Goal: Task Accomplishment & Management: Manage account settings

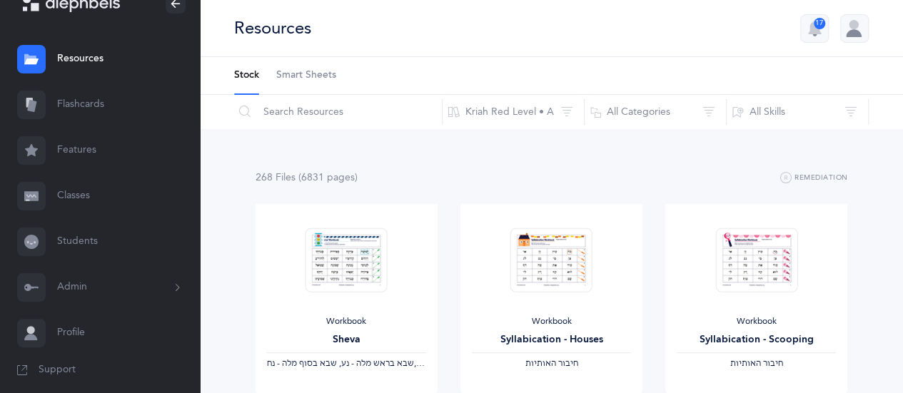
scroll to position [37, 0]
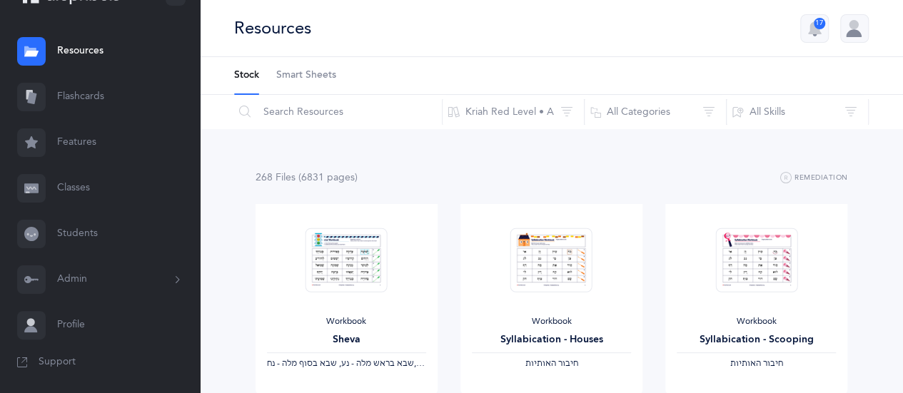
click at [84, 276] on button "Admin" at bounding box center [100, 280] width 200 height 46
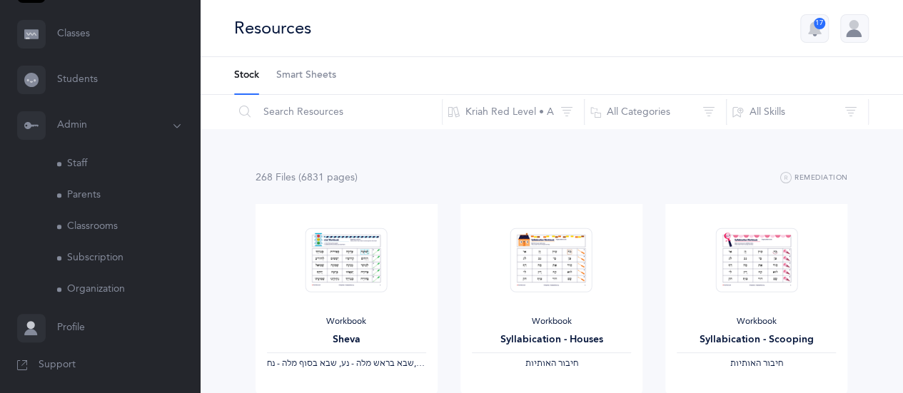
scroll to position [194, 0]
click at [103, 218] on link "Classrooms" at bounding box center [128, 223] width 143 height 31
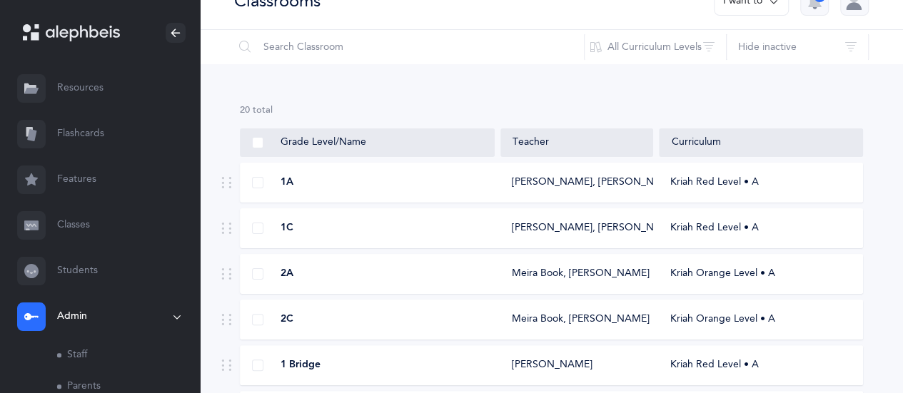
scroll to position [23, 0]
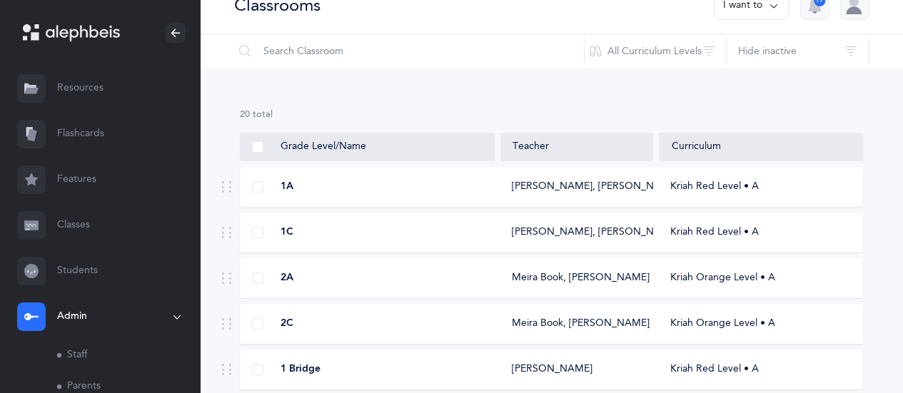
click at [770, 6] on icon at bounding box center [773, 6] width 11 height 16
click at [73, 228] on link "Classes" at bounding box center [100, 226] width 200 height 46
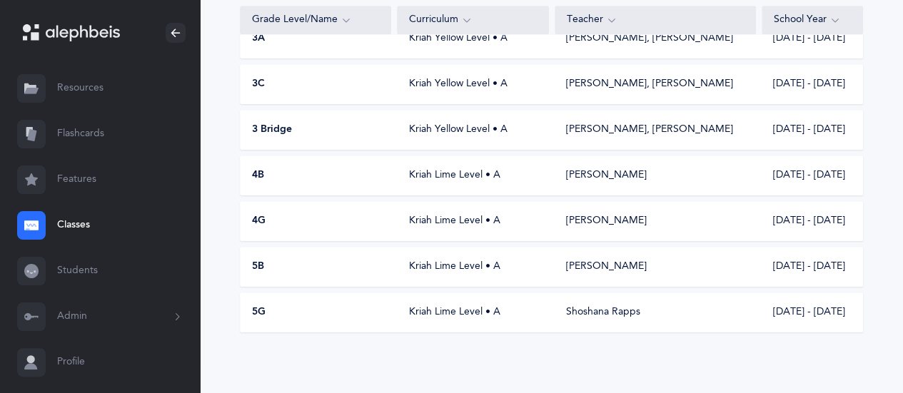
scroll to position [447, 0]
click at [347, 253] on div "5B Kriah Lime Level • A [PERSON_NAME] [DATE] - [DATE]" at bounding box center [551, 266] width 623 height 40
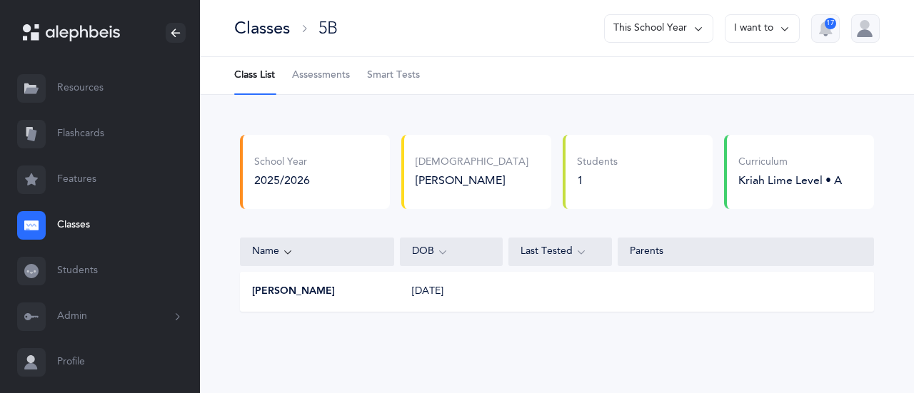
click at [787, 24] on icon at bounding box center [784, 29] width 11 height 16
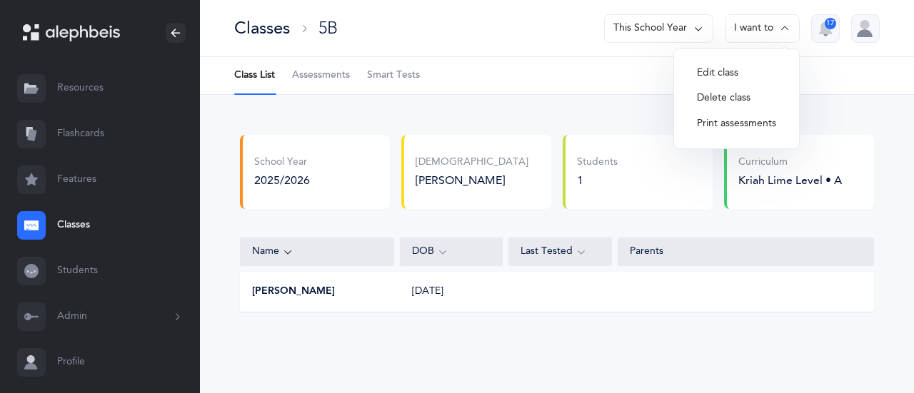
click at [740, 71] on button "Edit class" at bounding box center [736, 74] width 102 height 26
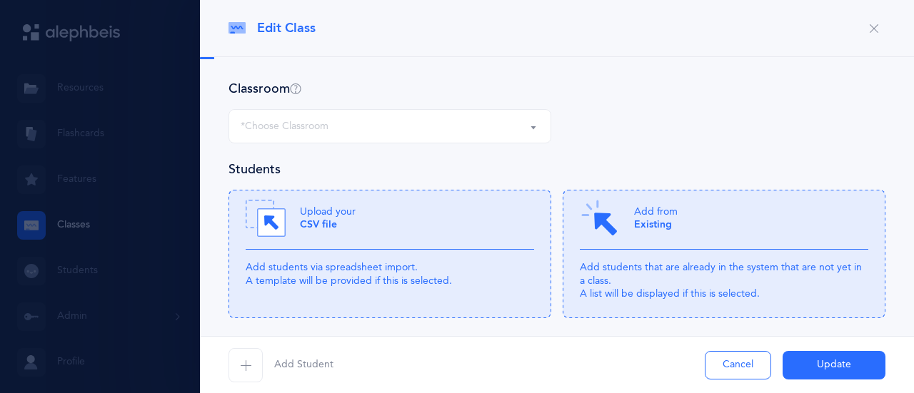
select select "1166"
click at [655, 231] on p "Add from Existing" at bounding box center [656, 219] width 44 height 26
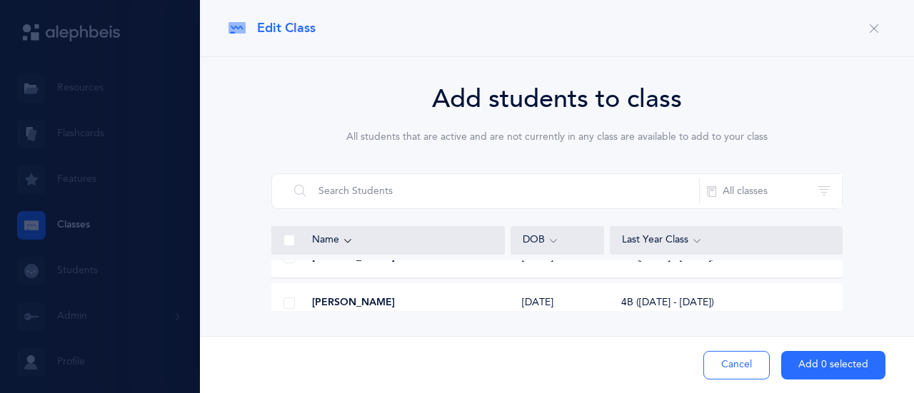
scroll to position [771, 0]
click at [298, 285] on div at bounding box center [289, 286] width 34 height 29
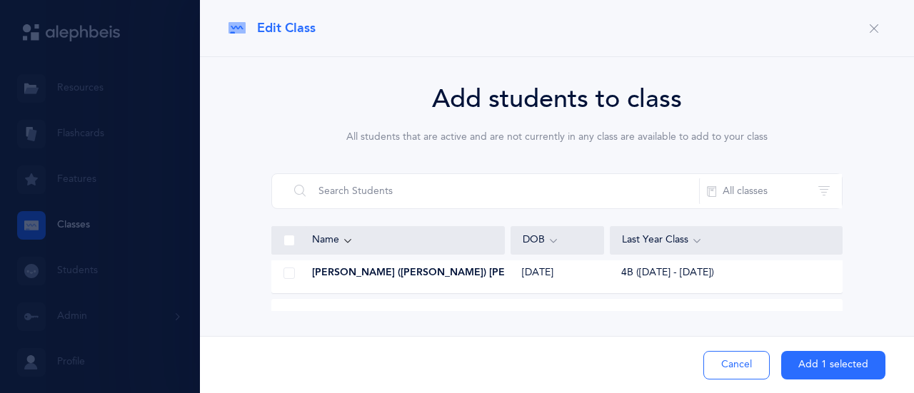
scroll to position [1656, 0]
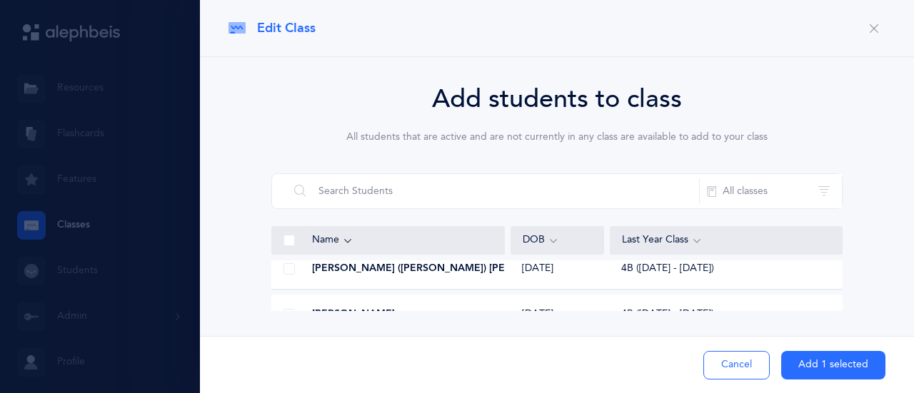
click at [286, 269] on span at bounding box center [288, 268] width 11 height 11
click at [0, 0] on input "checkbox" at bounding box center [0, 0] width 0 height 0
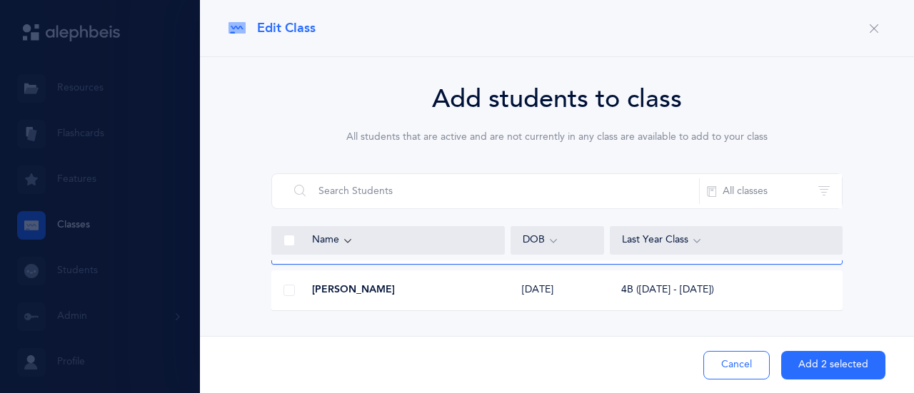
scroll to position [1685, 0]
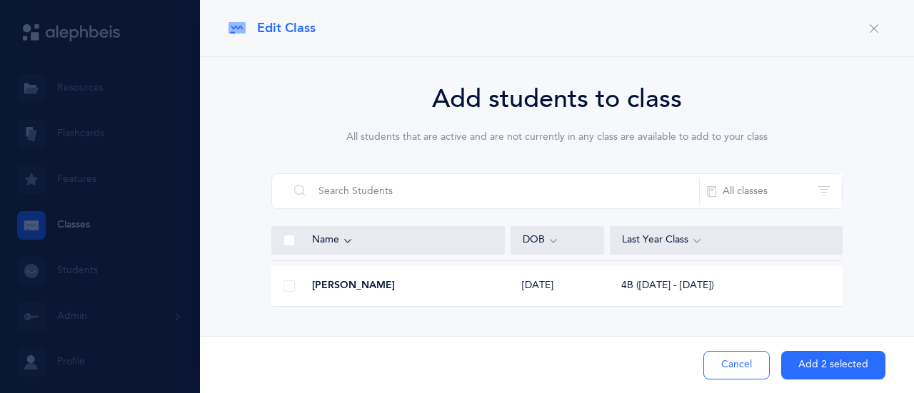
click at [286, 288] on span at bounding box center [288, 286] width 11 height 11
click at [0, 0] on input "checkbox" at bounding box center [0, 0] width 0 height 0
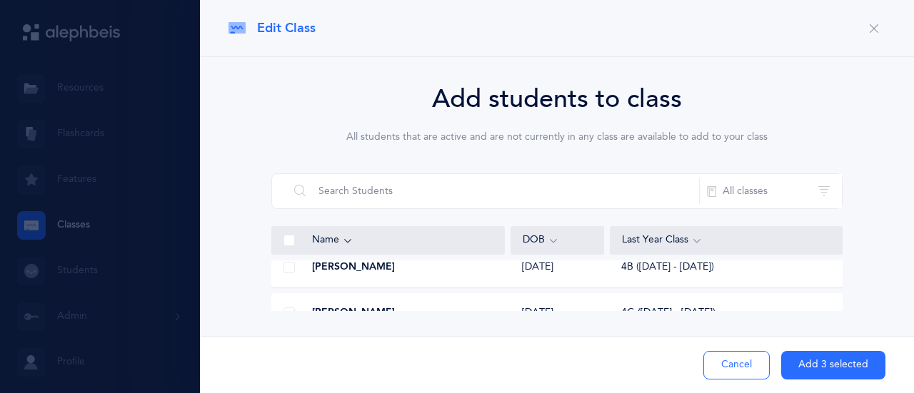
scroll to position [1885, 0]
click at [289, 273] on span at bounding box center [288, 268] width 11 height 11
click at [0, 0] on input "checkbox" at bounding box center [0, 0] width 0 height 0
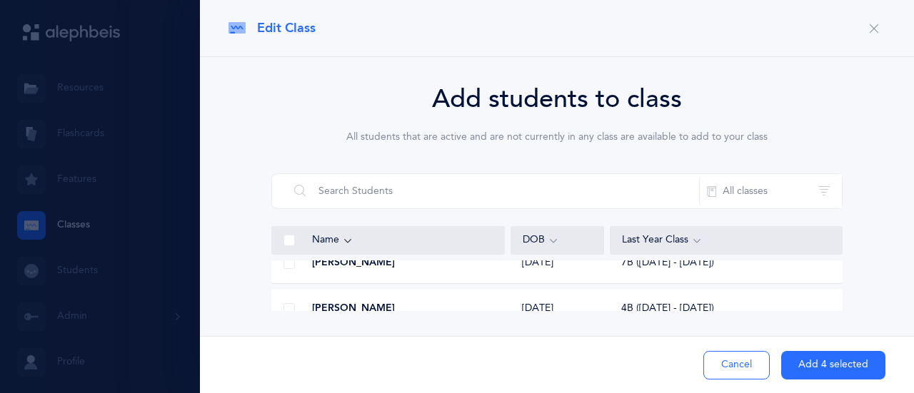
scroll to position [2285, 0]
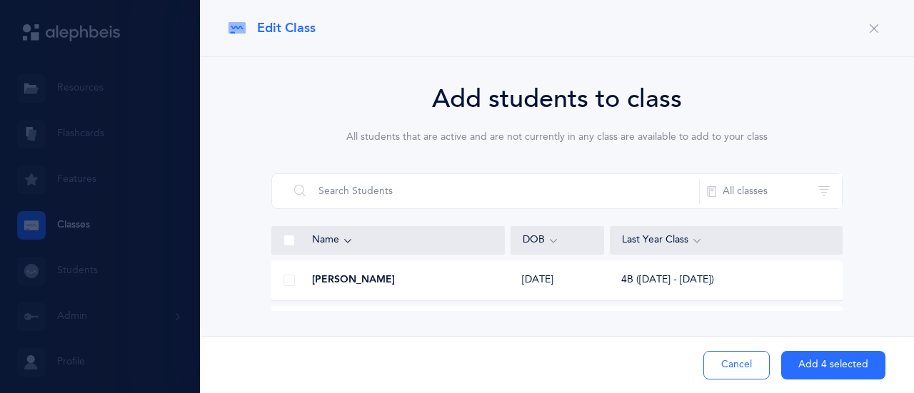
click at [287, 278] on span at bounding box center [288, 280] width 11 height 11
click at [0, 0] on input "checkbox" at bounding box center [0, 0] width 0 height 0
click at [287, 286] on span at bounding box center [288, 286] width 11 height 11
click at [0, 0] on input "checkbox" at bounding box center [0, 0] width 0 height 0
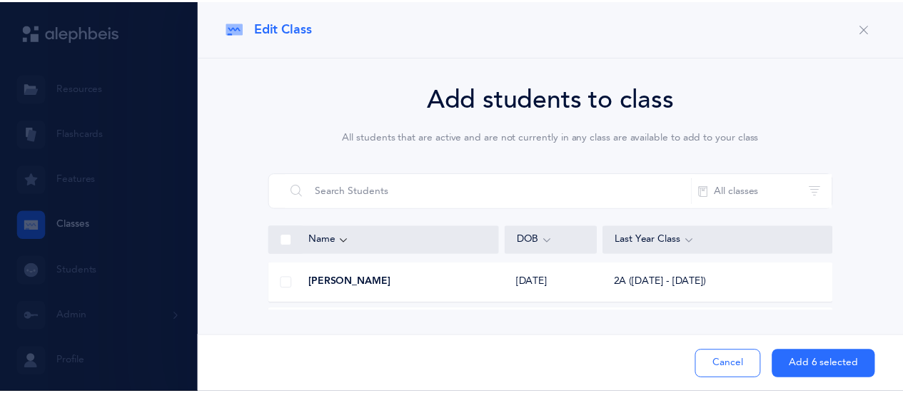
scroll to position [2742, 0]
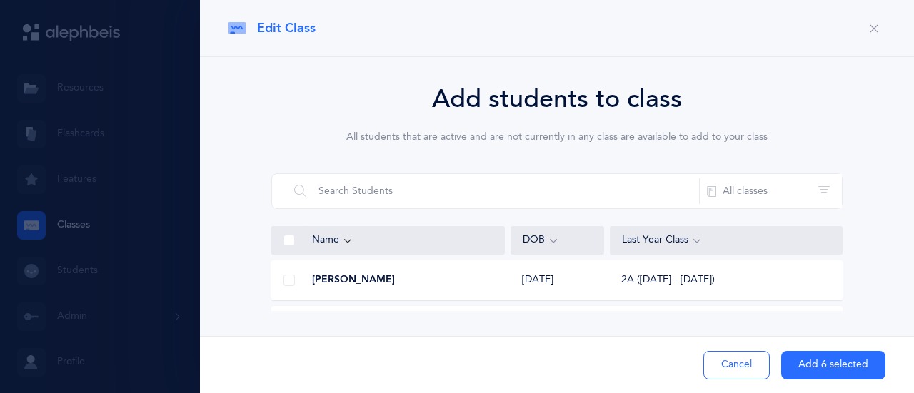
click at [829, 366] on button "Add 6 selected" at bounding box center [833, 365] width 104 height 29
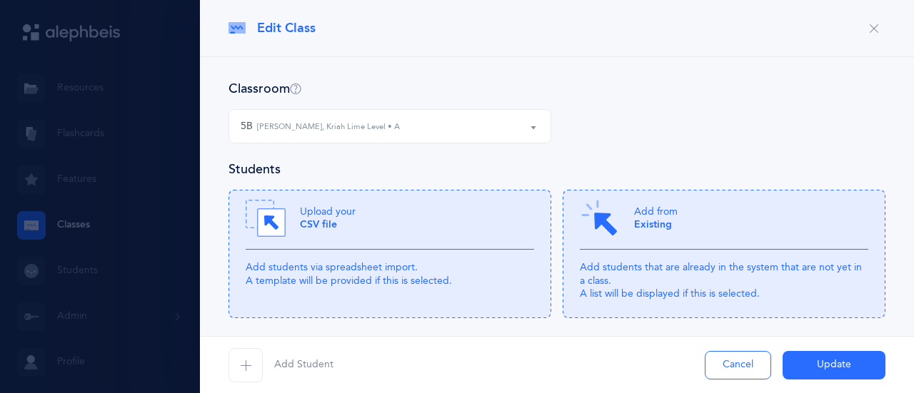
click at [829, 369] on button "Update" at bounding box center [834, 365] width 103 height 29
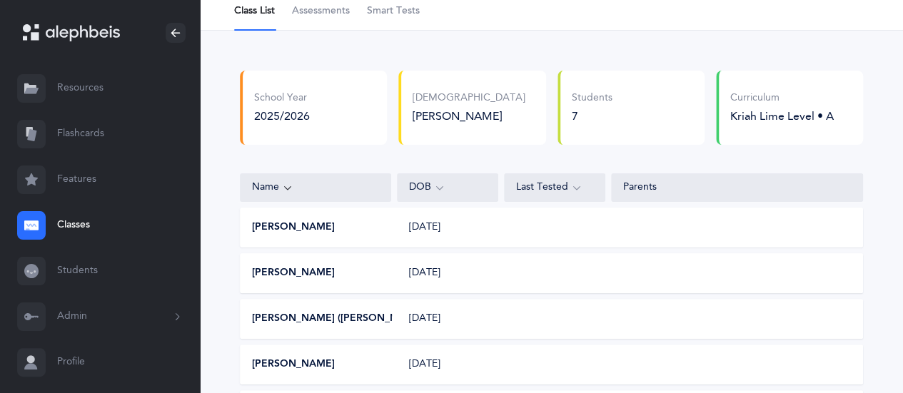
scroll to position [9, 0]
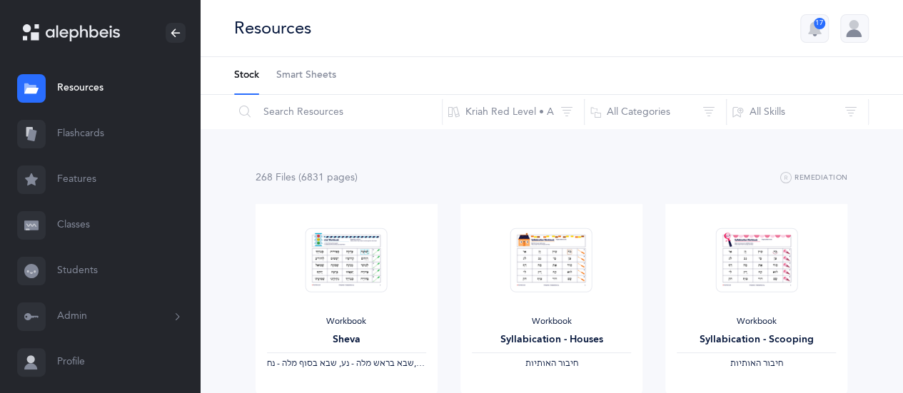
click at [66, 221] on link "Classes" at bounding box center [100, 226] width 200 height 46
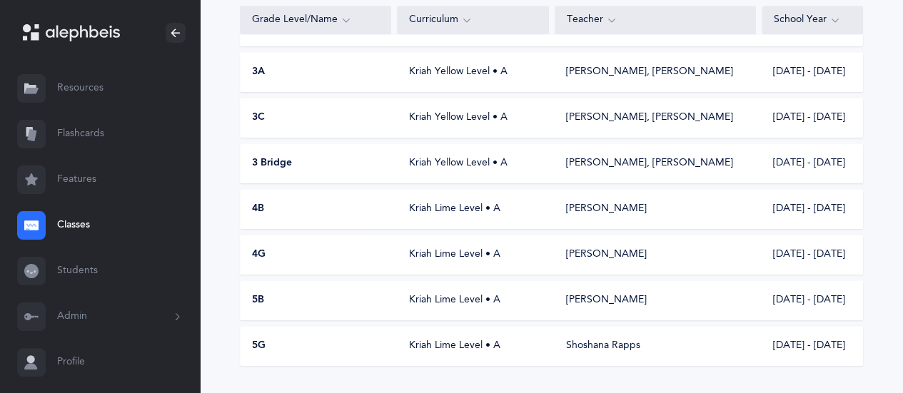
scroll to position [447, 0]
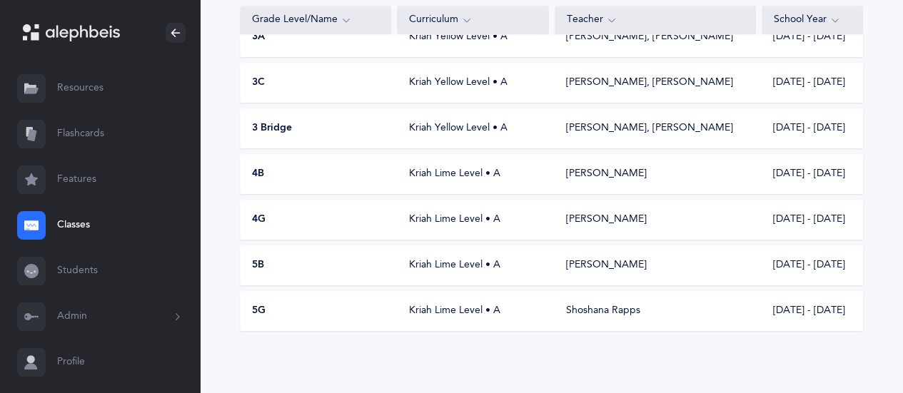
click at [588, 275] on div "5B Kriah Lime Level • A [PERSON_NAME] [DATE] - [DATE]" at bounding box center [551, 266] width 623 height 40
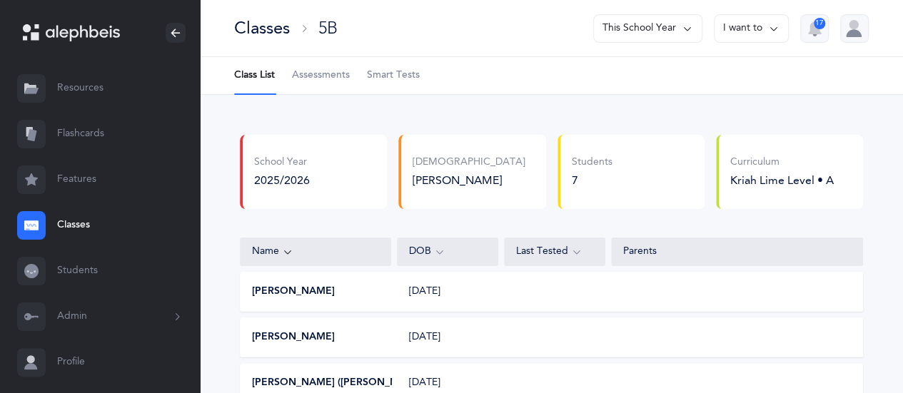
click at [772, 28] on icon at bounding box center [773, 29] width 11 height 16
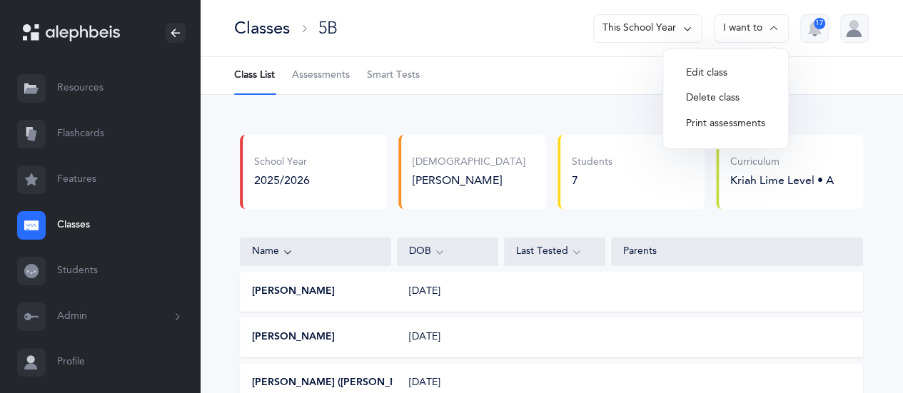
click at [714, 75] on button "Edit class" at bounding box center [726, 74] width 102 height 26
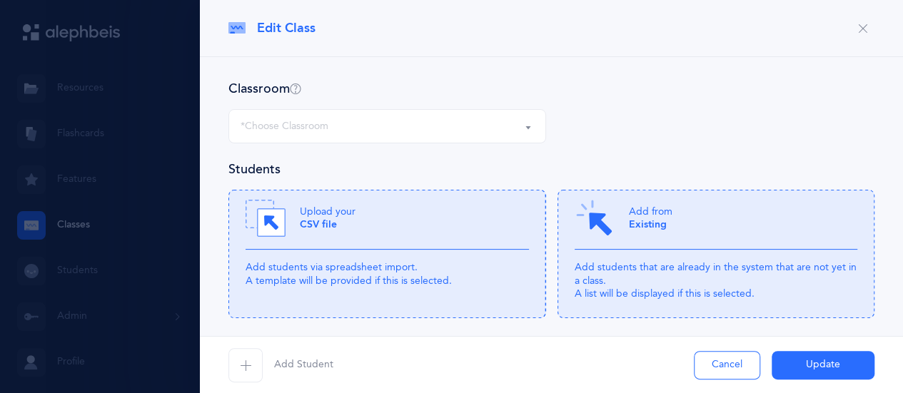
click at [308, 368] on span "Add Student" at bounding box center [303, 365] width 59 height 14
select select "1166"
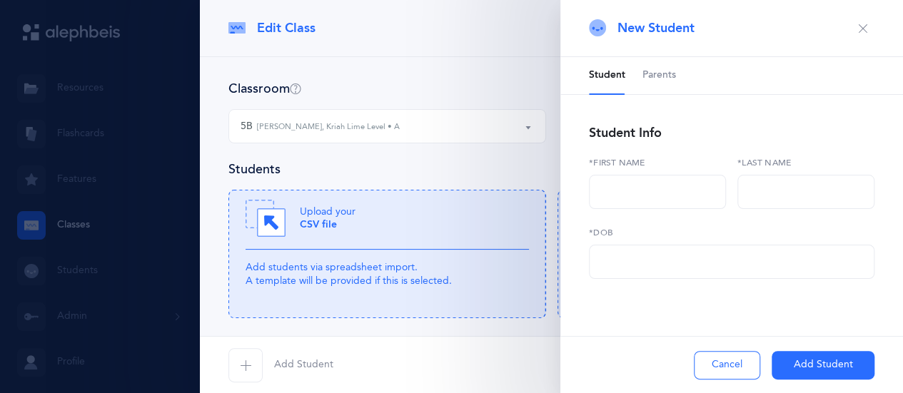
click at [288, 361] on span "Add Student" at bounding box center [303, 365] width 59 height 14
click at [598, 163] on label "*First name" at bounding box center [657, 162] width 137 height 13
click at [621, 154] on div "Student Info *First name *Last name *DOB" at bounding box center [732, 200] width 286 height 157
click at [621, 155] on div "Student Info *First name *Last name *DOB" at bounding box center [732, 200] width 286 height 157
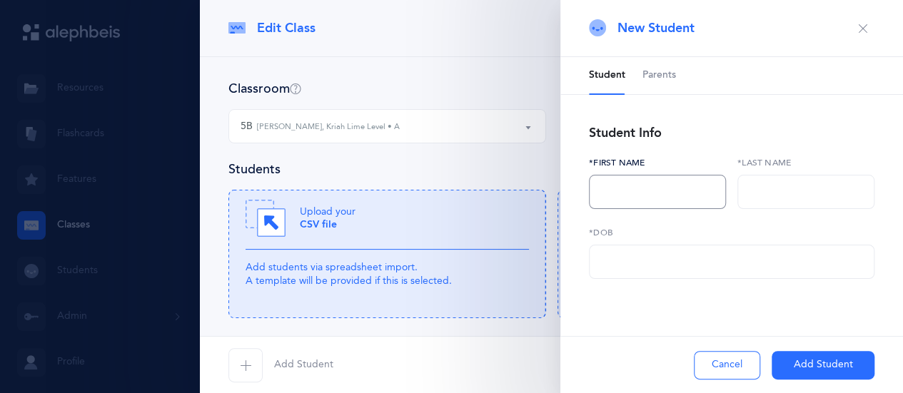
click at [608, 187] on input "text" at bounding box center [657, 192] width 137 height 34
type input "l"
click at [861, 27] on icon "button" at bounding box center [862, 28] width 11 height 11
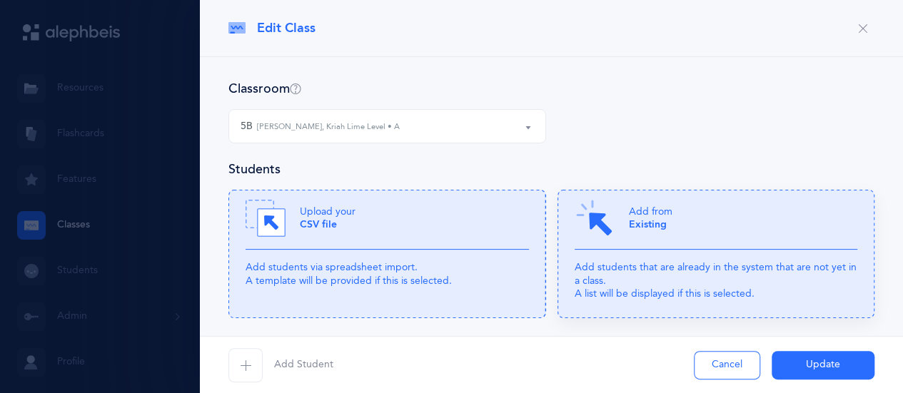
click at [728, 266] on p "Add students that are already in the system that are not yet in a class. A list…" at bounding box center [716, 280] width 283 height 39
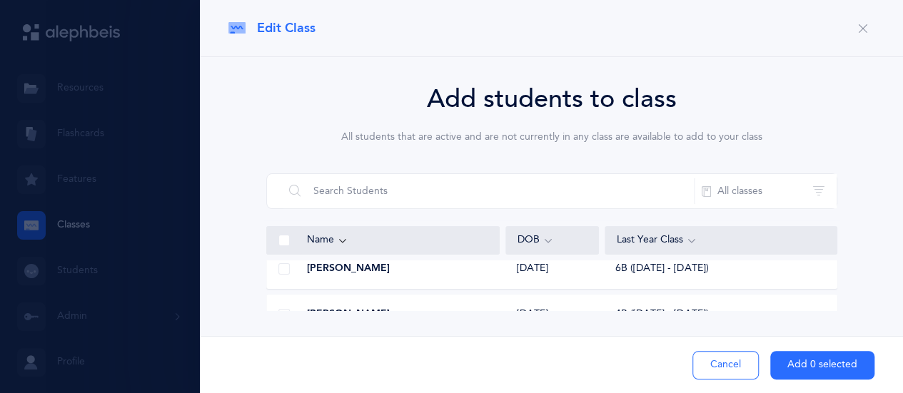
scroll to position [2599, 0]
click at [790, 363] on button "Add 0 selected" at bounding box center [822, 365] width 104 height 29
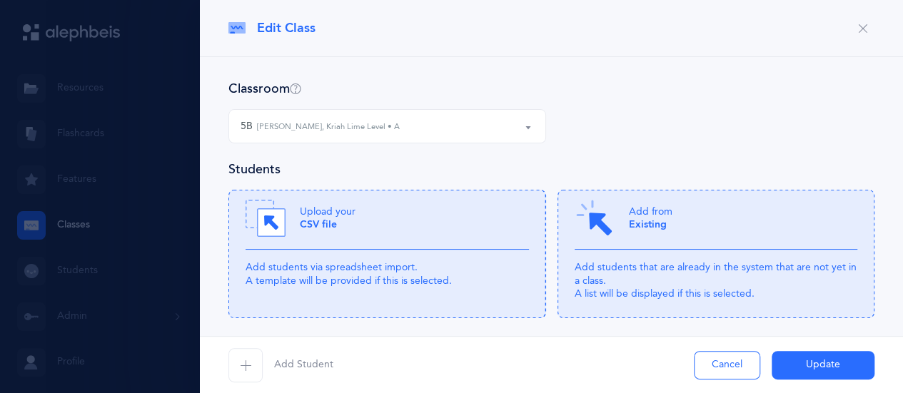
click at [843, 361] on button "Update" at bounding box center [823, 365] width 103 height 29
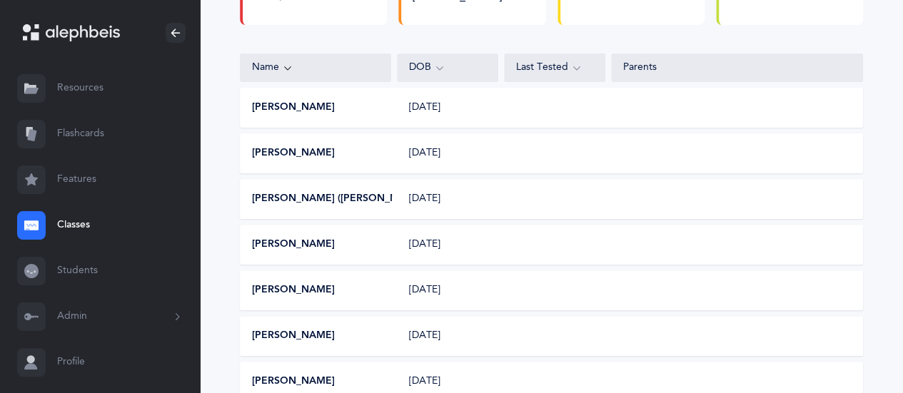
scroll to position [255, 0]
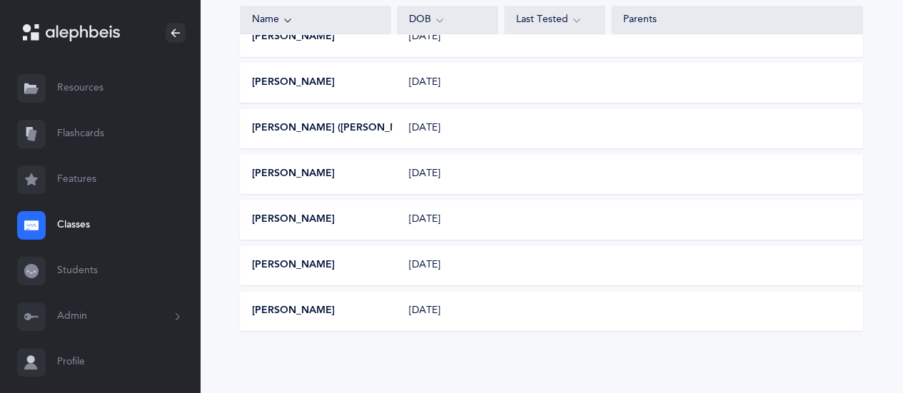
click at [68, 228] on link "Classes" at bounding box center [100, 226] width 200 height 46
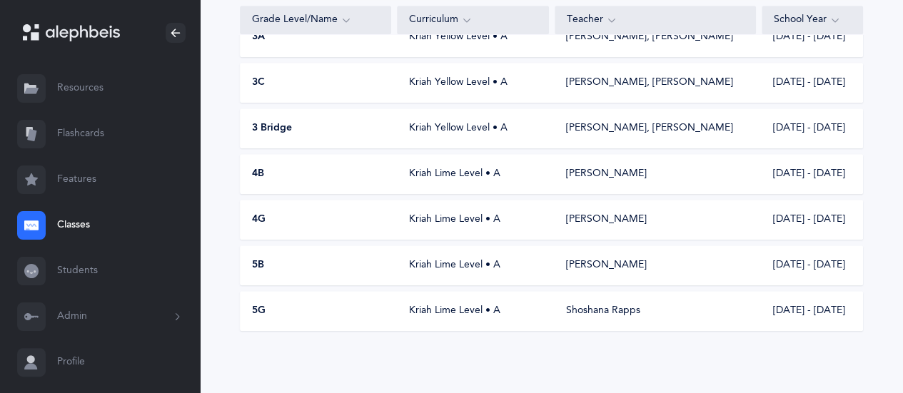
click at [419, 266] on div "Kriah Lime Level • A" at bounding box center [473, 265] width 151 height 14
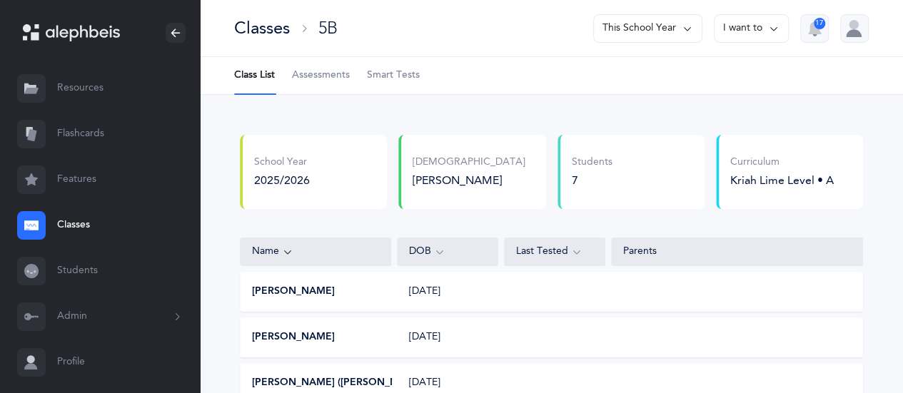
click at [772, 26] on icon at bounding box center [773, 29] width 11 height 16
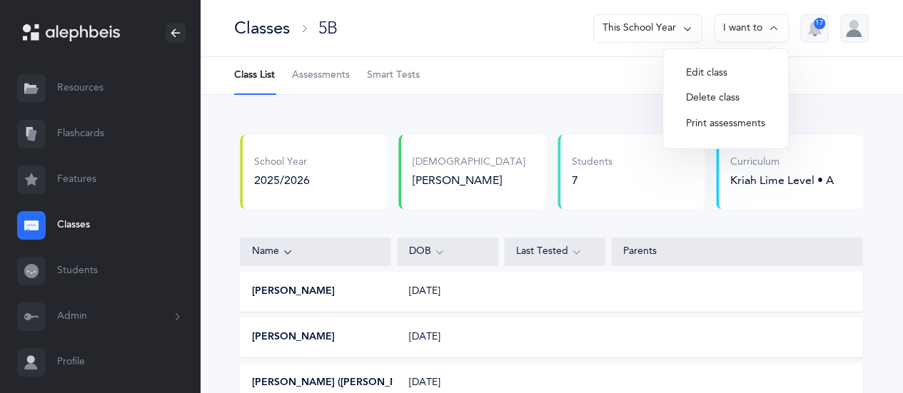
click at [708, 72] on button "Edit class" at bounding box center [726, 74] width 102 height 26
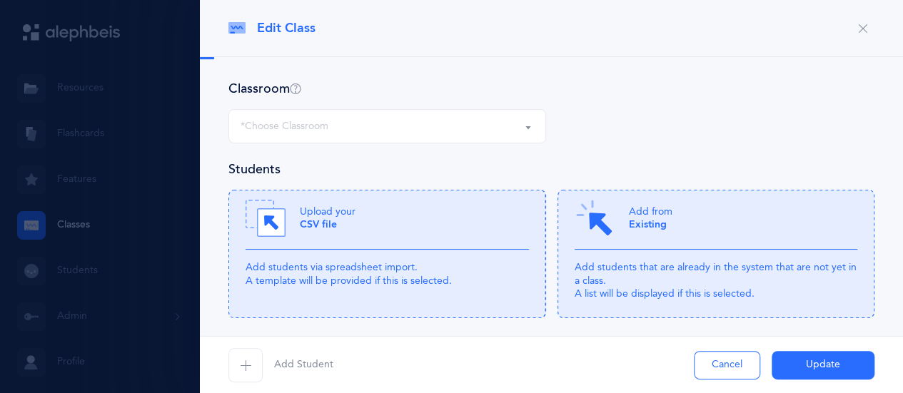
select select "1166"
click at [695, 240] on div "Add from Existing" at bounding box center [716, 223] width 283 height 51
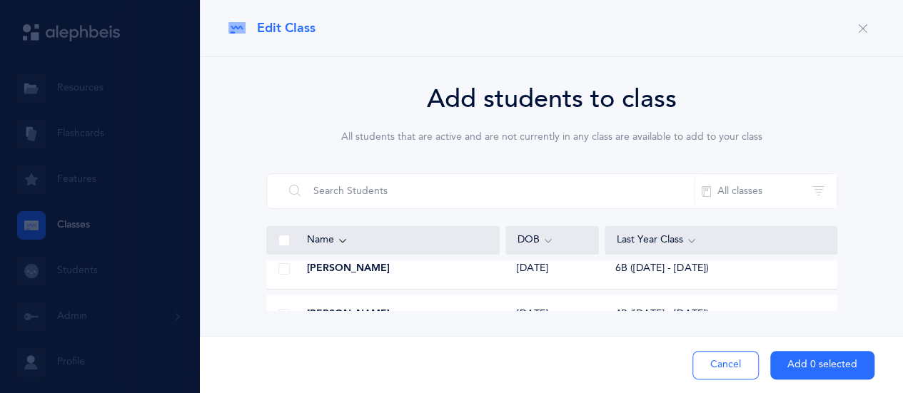
scroll to position [2599, 0]
click at [293, 286] on div at bounding box center [284, 286] width 34 height 29
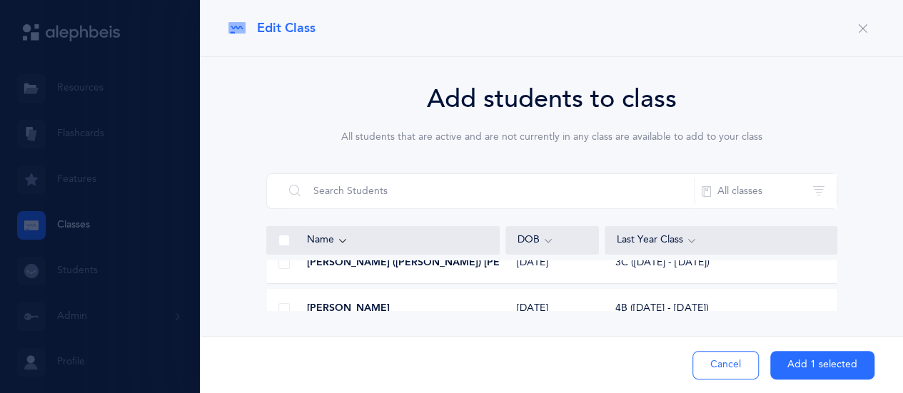
scroll to position [2970, 0]
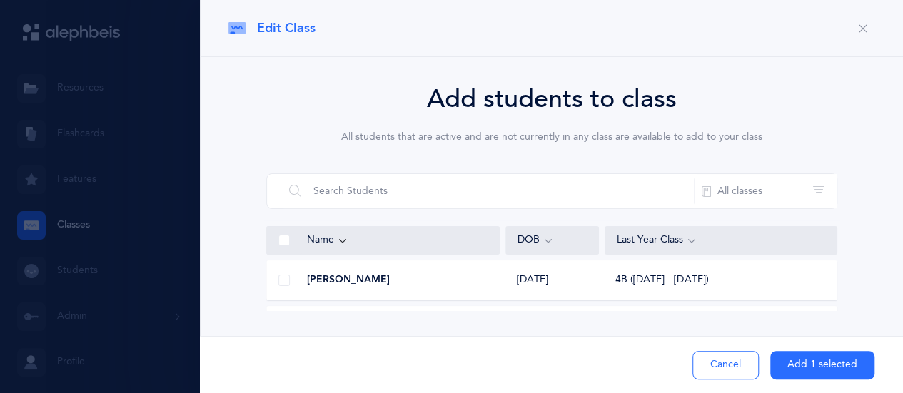
click at [287, 281] on span at bounding box center [283, 280] width 11 height 11
click at [0, 0] on input "checkbox" at bounding box center [0, 0] width 0 height 0
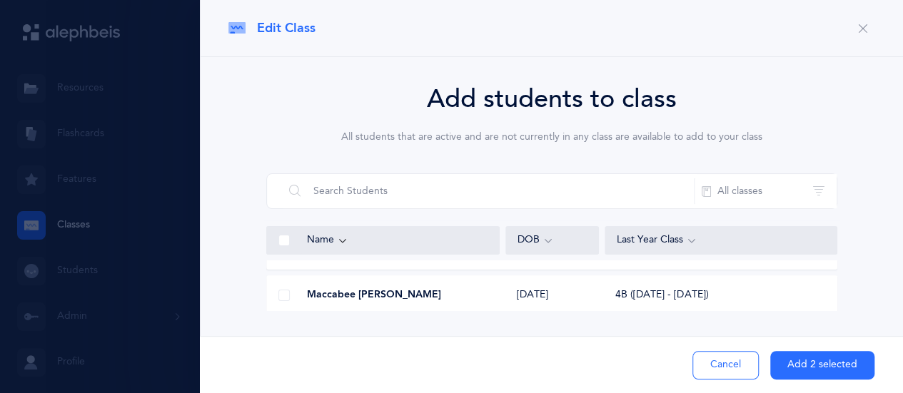
scroll to position [3827, 0]
click at [280, 293] on span at bounding box center [283, 291] width 11 height 11
click at [0, 0] on input "checkbox" at bounding box center [0, 0] width 0 height 0
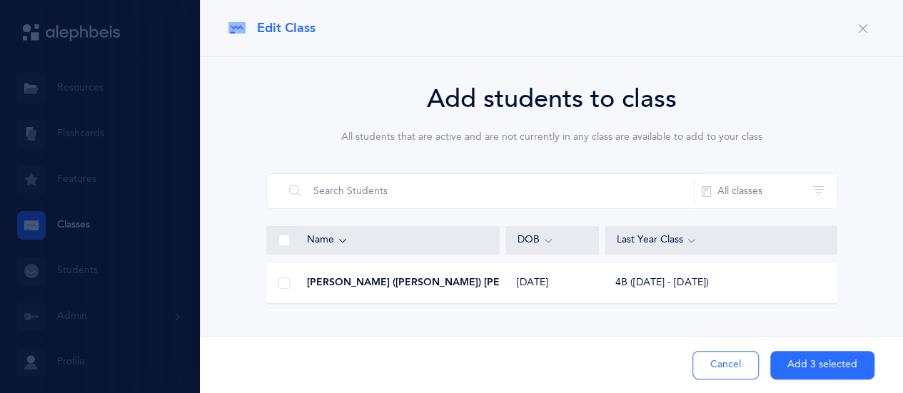
scroll to position [4569, 0]
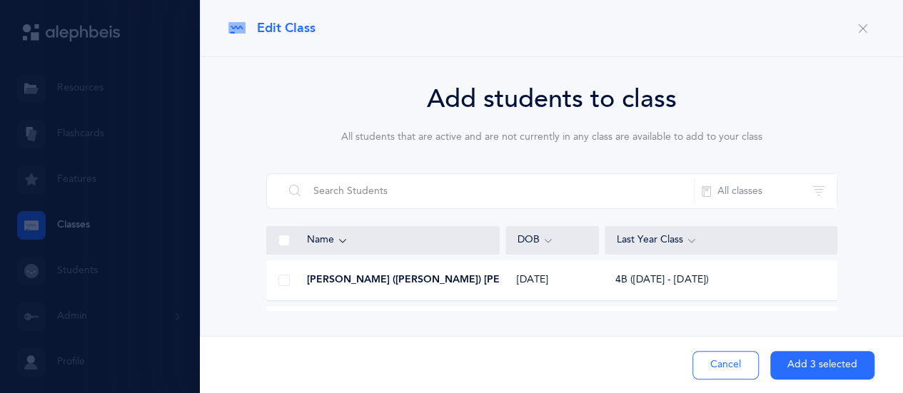
click at [284, 275] on span at bounding box center [283, 280] width 11 height 11
click at [0, 0] on input "checkbox" at bounding box center [0, 0] width 0 height 0
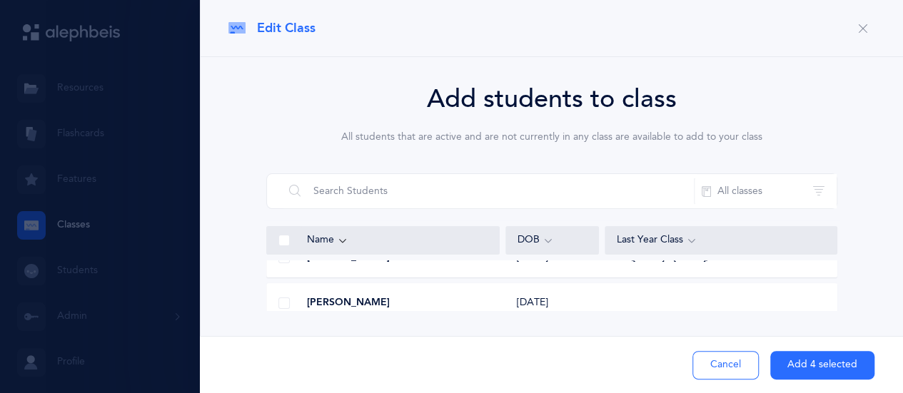
scroll to position [5340, 0]
click at [279, 286] on span at bounding box center [283, 286] width 11 height 11
click at [0, 0] on input "checkbox" at bounding box center [0, 0] width 0 height 0
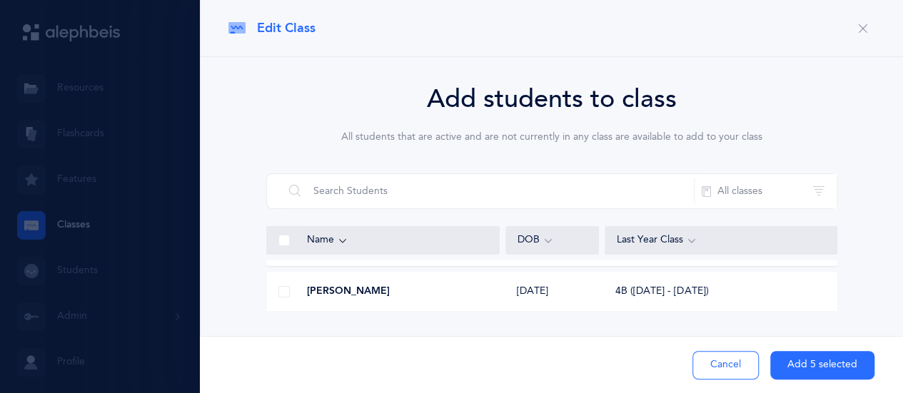
click at [278, 284] on div at bounding box center [284, 292] width 34 height 29
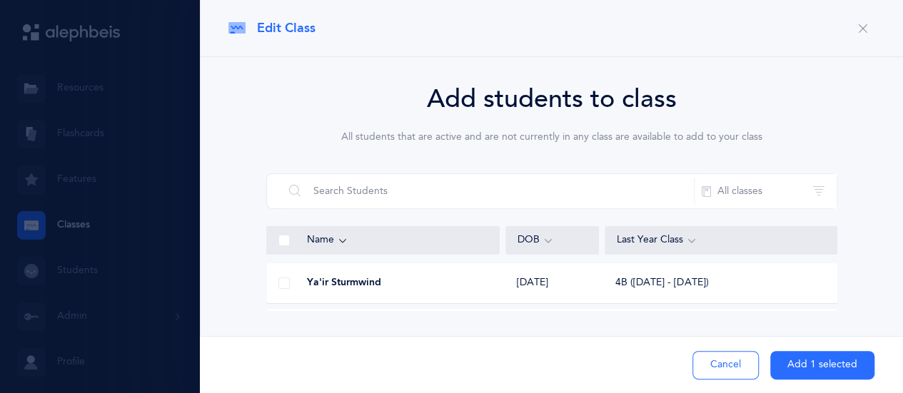
scroll to position [5712, 0]
click at [288, 279] on span at bounding box center [283, 280] width 11 height 11
click at [0, 0] on input "checkbox" at bounding box center [0, 0] width 0 height 0
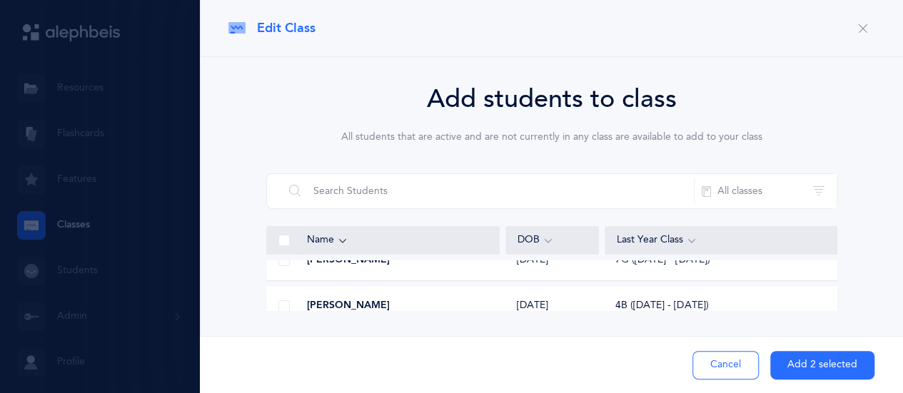
scroll to position [6283, 0]
click at [295, 300] on div at bounding box center [284, 303] width 34 height 29
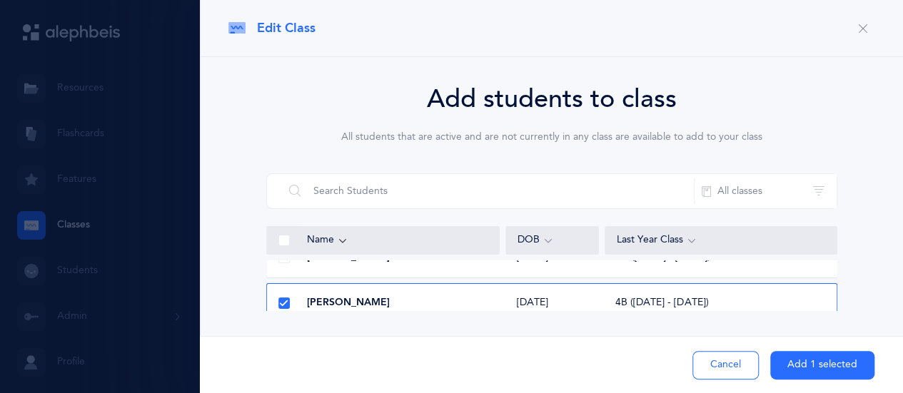
click at [282, 301] on icon at bounding box center [284, 304] width 8 height 8
click at [0, 0] on input "checkbox" at bounding box center [0, 0] width 0 height 0
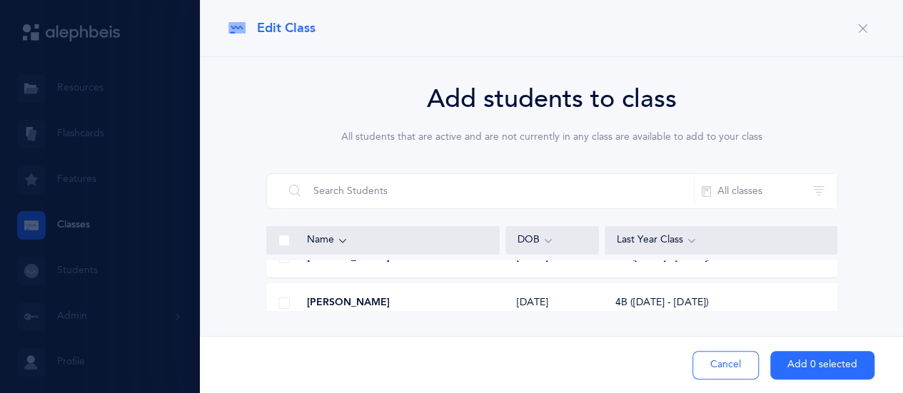
click at [286, 301] on span at bounding box center [283, 303] width 11 height 11
click at [0, 0] on input "checkbox" at bounding box center [0, 0] width 0 height 0
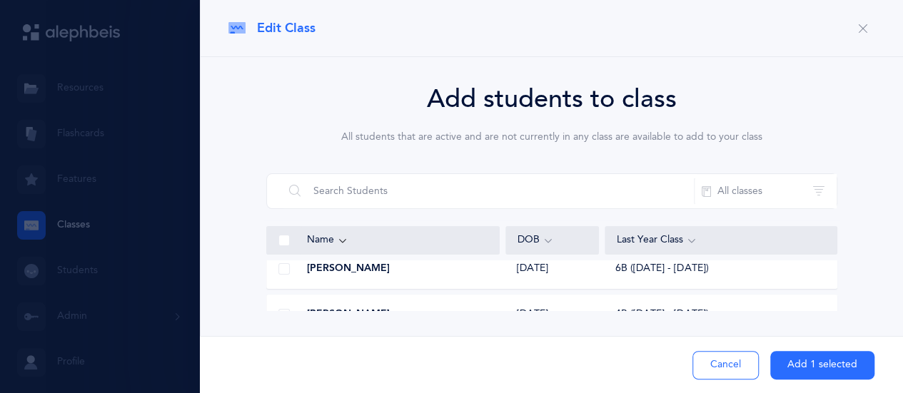
scroll to position [2599, 0]
click at [278, 288] on span at bounding box center [283, 286] width 11 height 11
click at [0, 0] on input "checkbox" at bounding box center [0, 0] width 0 height 0
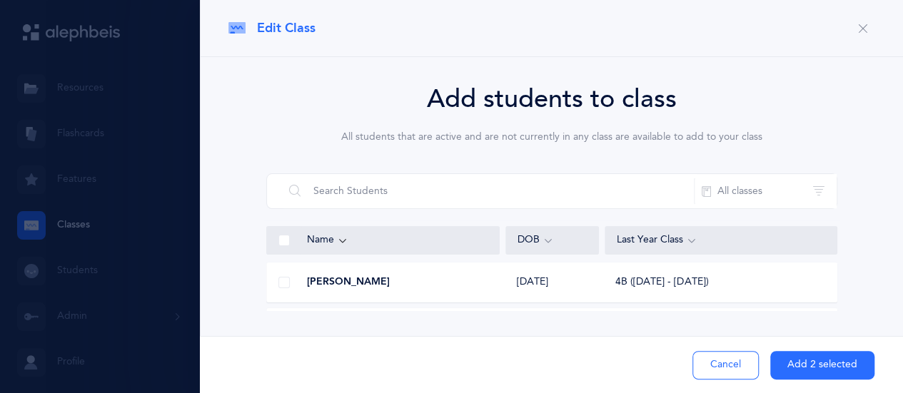
scroll to position [2970, 0]
click at [280, 285] on span at bounding box center [283, 280] width 11 height 11
click at [0, 0] on input "checkbox" at bounding box center [0, 0] width 0 height 0
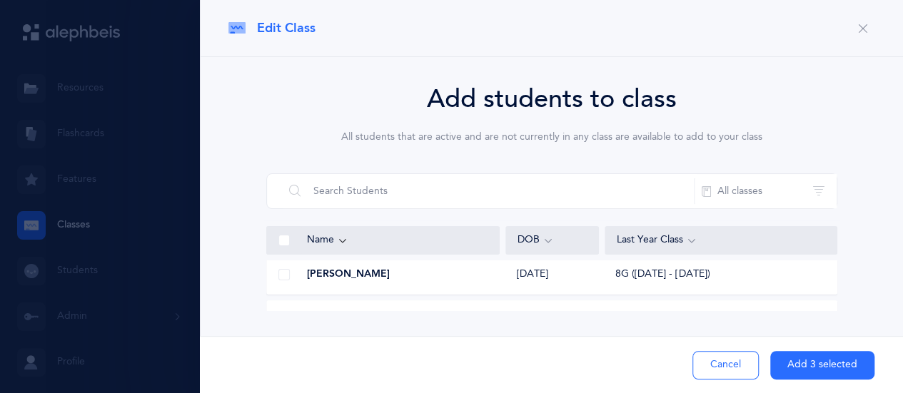
scroll to position [3827, 0]
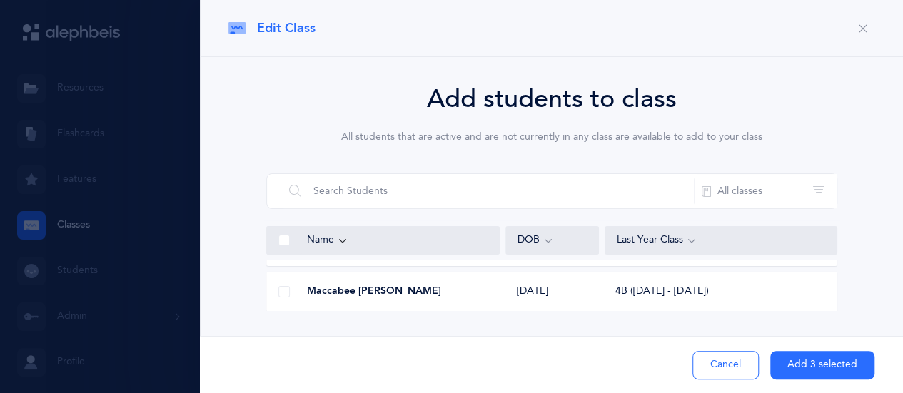
click at [282, 291] on span at bounding box center [283, 291] width 11 height 11
click at [0, 0] on input "checkbox" at bounding box center [0, 0] width 0 height 0
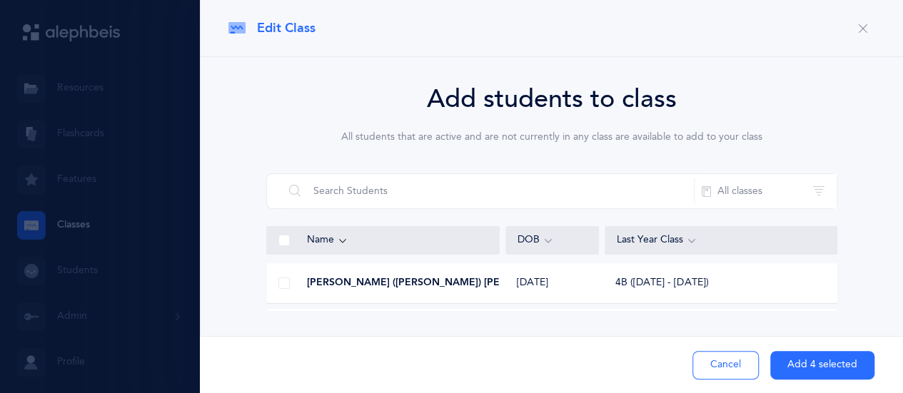
scroll to position [4569, 0]
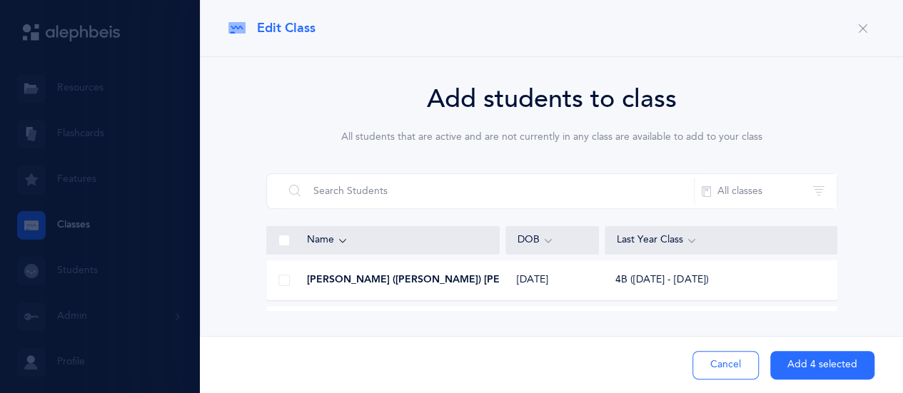
click at [279, 281] on span at bounding box center [283, 280] width 11 height 11
click at [0, 0] on input "checkbox" at bounding box center [0, 0] width 0 height 0
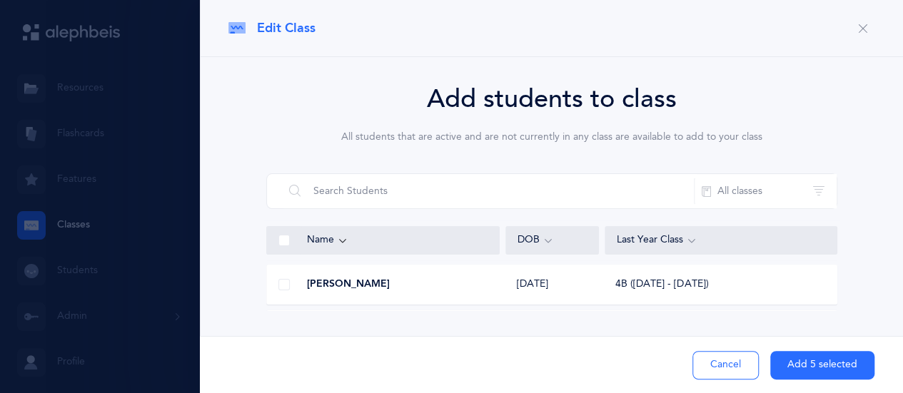
scroll to position [4884, 0]
click at [281, 286] on span at bounding box center [283, 286] width 11 height 11
click at [0, 0] on input "checkbox" at bounding box center [0, 0] width 0 height 0
click at [282, 286] on span at bounding box center [283, 286] width 11 height 11
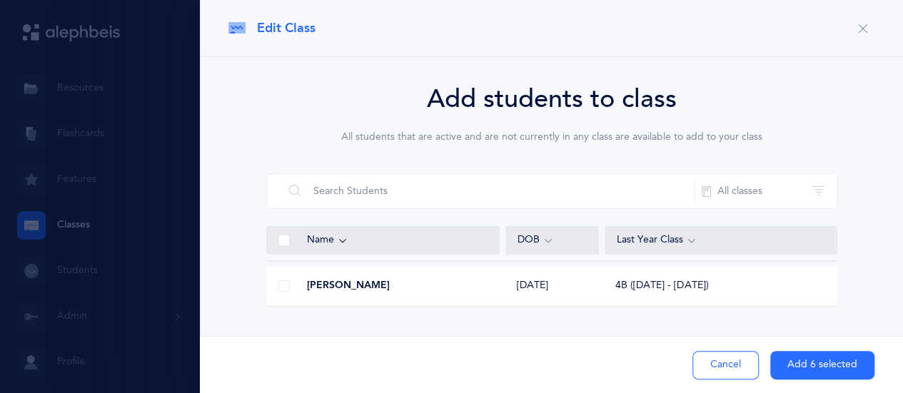
click at [0, 0] on input "checkbox" at bounding box center [0, 0] width 0 height 0
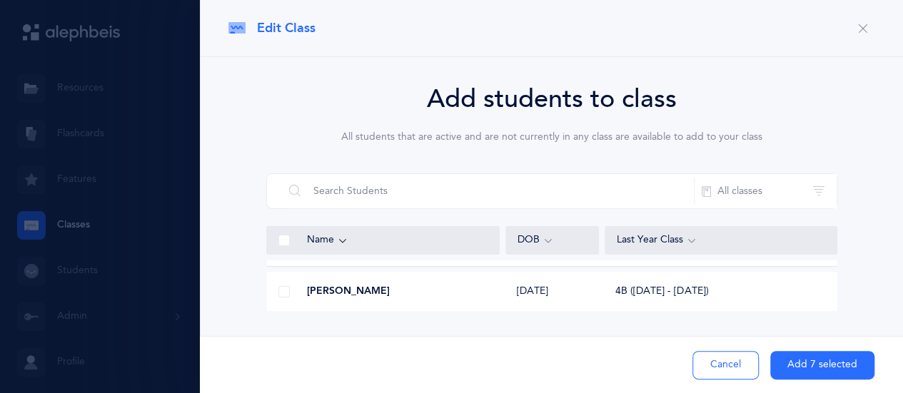
scroll to position [5455, 0]
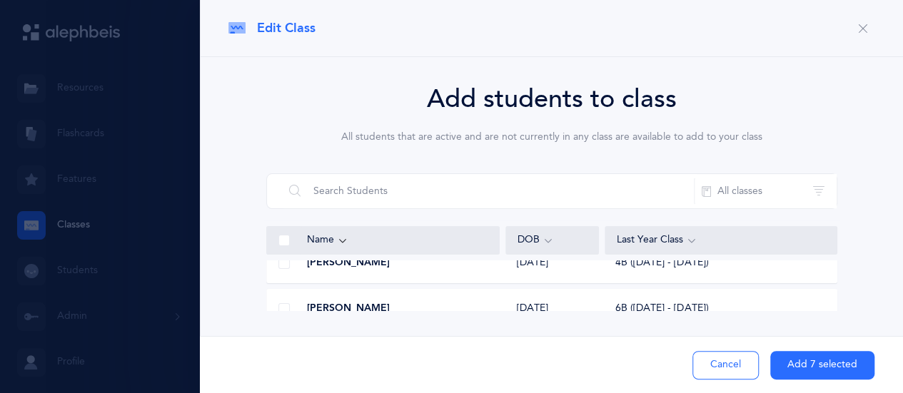
click at [292, 266] on div at bounding box center [284, 263] width 34 height 29
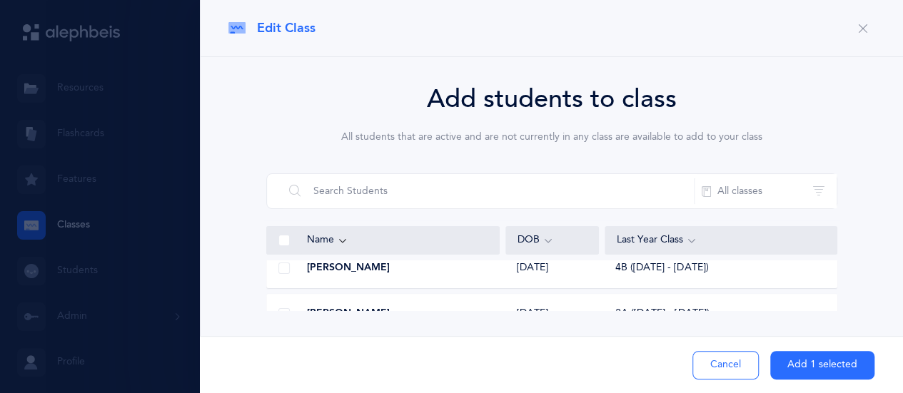
scroll to position [0, 0]
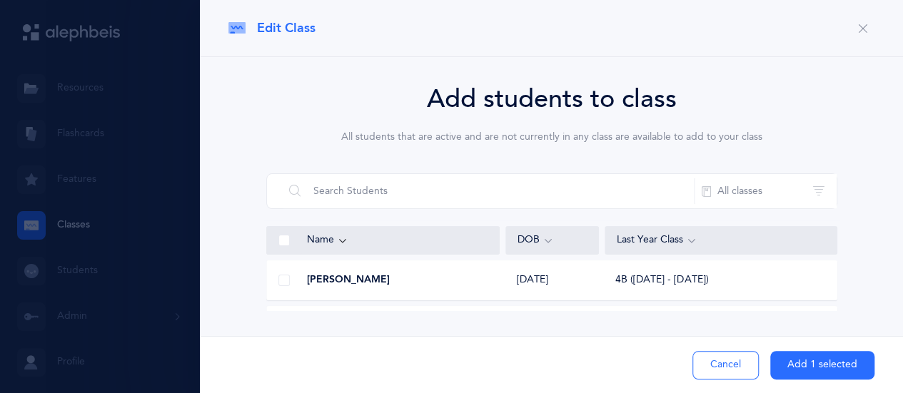
click at [805, 366] on button "Add 1 selected" at bounding box center [822, 365] width 104 height 29
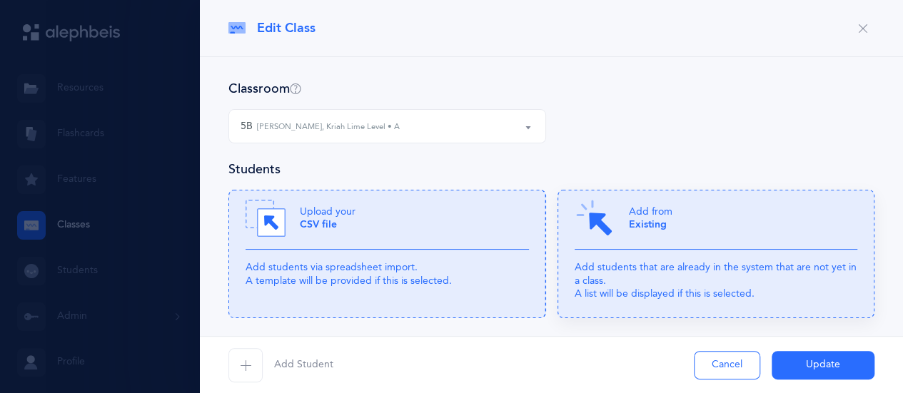
click at [579, 249] on div "Add from Existing" at bounding box center [716, 223] width 283 height 51
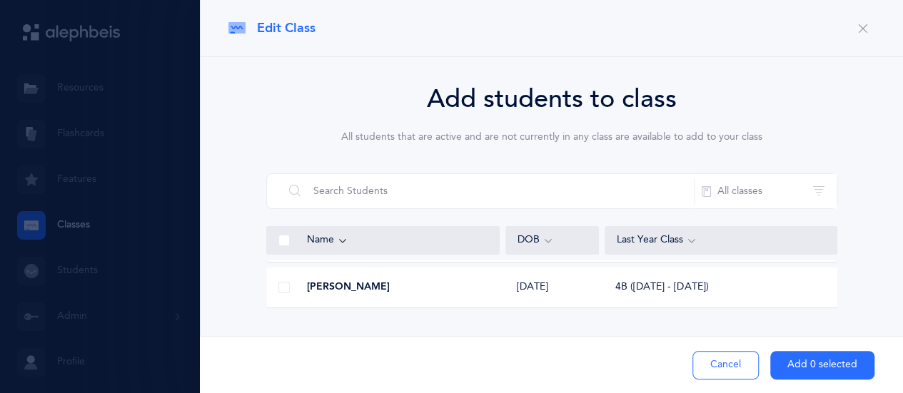
scroll to position [2599, 0]
click at [283, 287] on span at bounding box center [283, 286] width 11 height 11
click at [0, 0] on input "checkbox" at bounding box center [0, 0] width 0 height 0
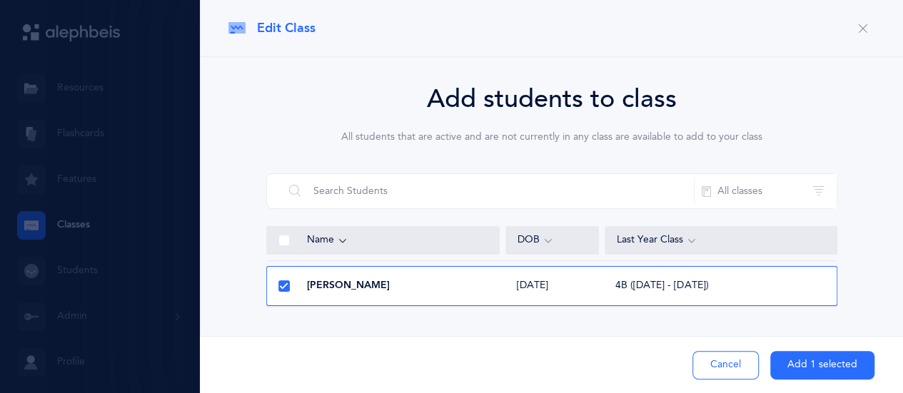
click at [795, 364] on button "Add 1 selected" at bounding box center [822, 365] width 104 height 29
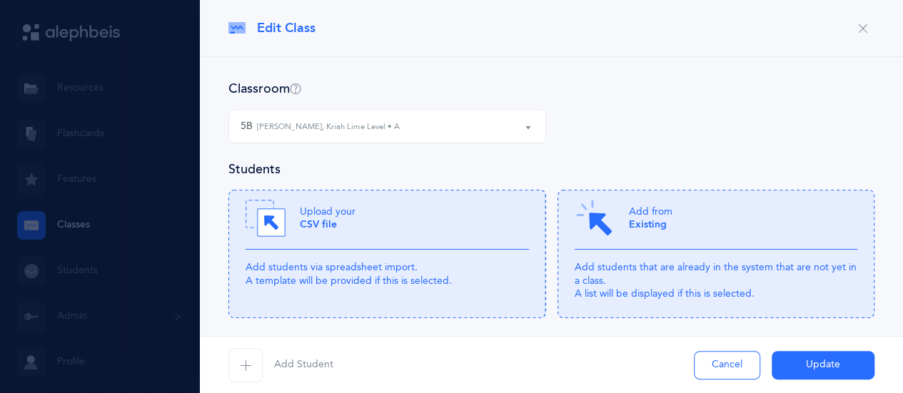
click at [795, 364] on button "Update" at bounding box center [823, 365] width 103 height 29
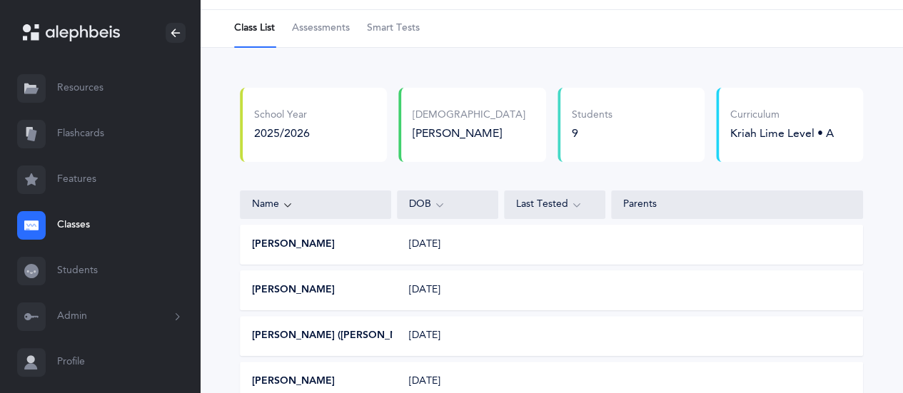
scroll to position [0, 0]
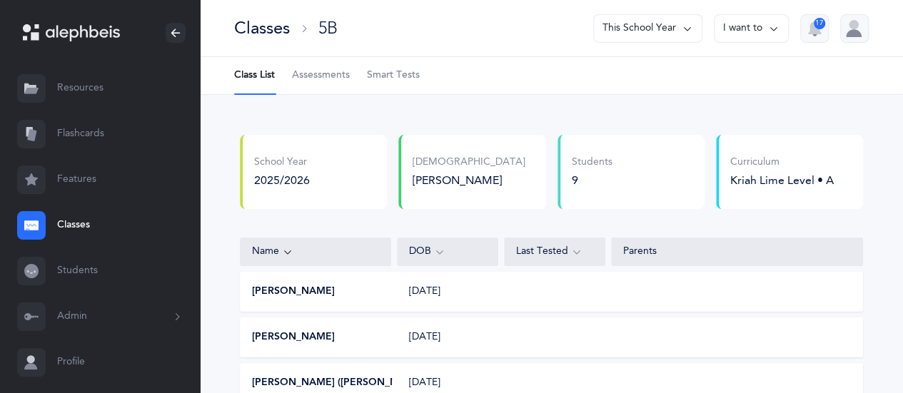
click at [776, 24] on icon at bounding box center [773, 29] width 11 height 16
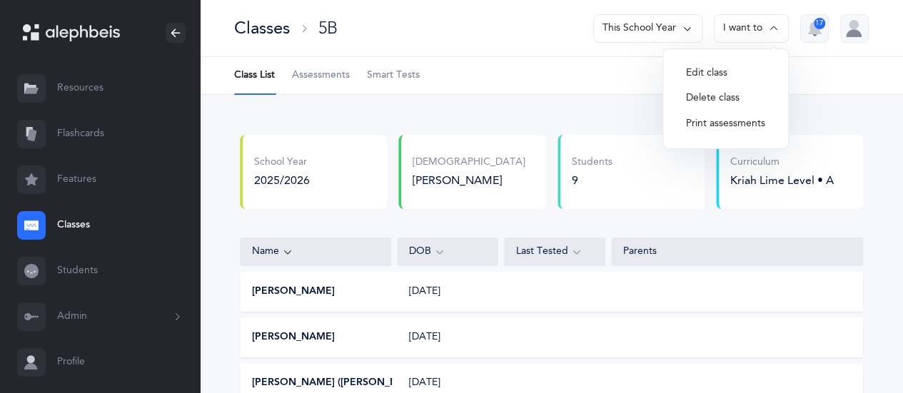
click at [704, 69] on button "Edit class" at bounding box center [726, 74] width 102 height 26
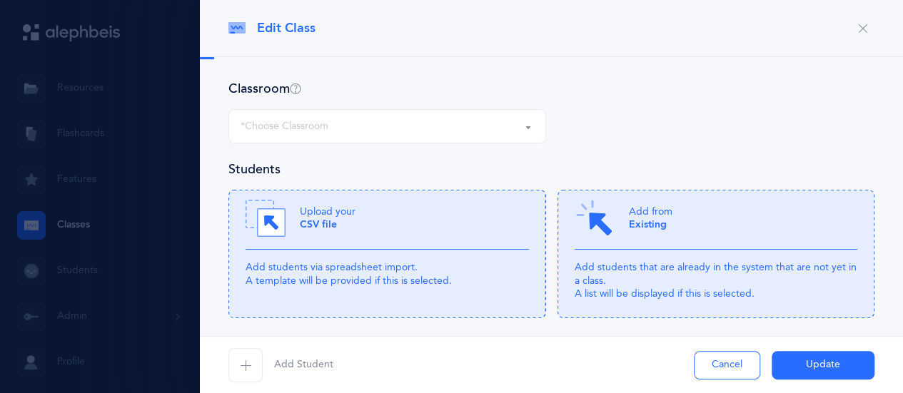
select select "1166"
click at [637, 272] on p "Add students that are already in the system that are not yet in a class. A list…" at bounding box center [716, 280] width 283 height 39
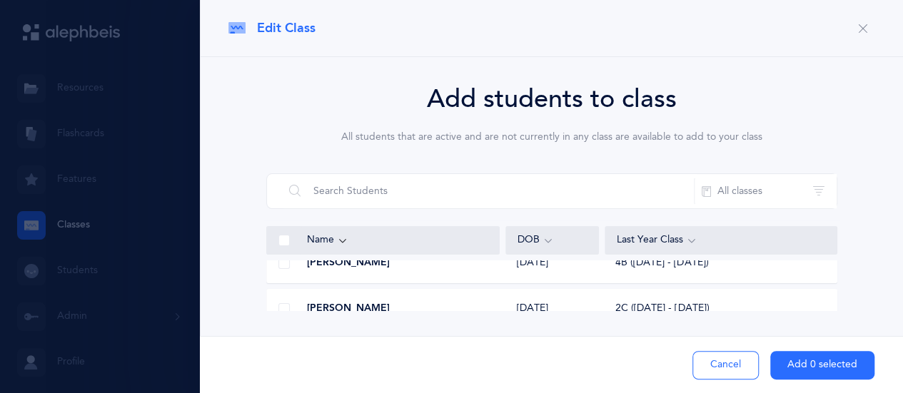
scroll to position [2942, 0]
click at [281, 266] on span at bounding box center [283, 263] width 11 height 11
click at [0, 0] on input "checkbox" at bounding box center [0, 0] width 0 height 0
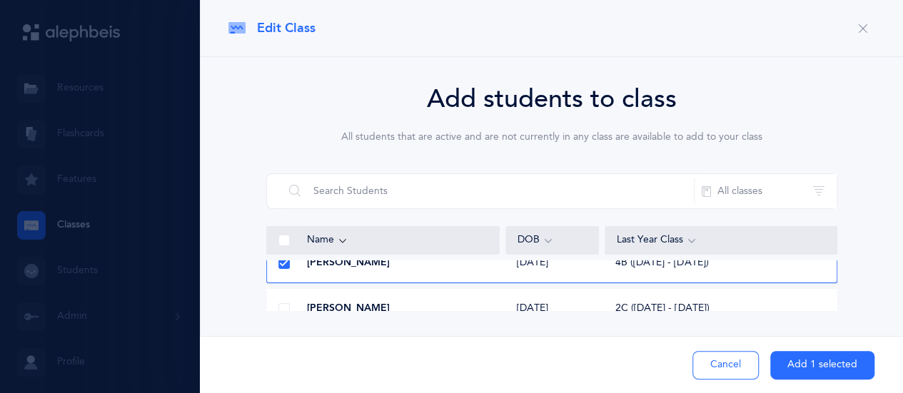
click at [794, 359] on button "Add 1 selected" at bounding box center [822, 365] width 104 height 29
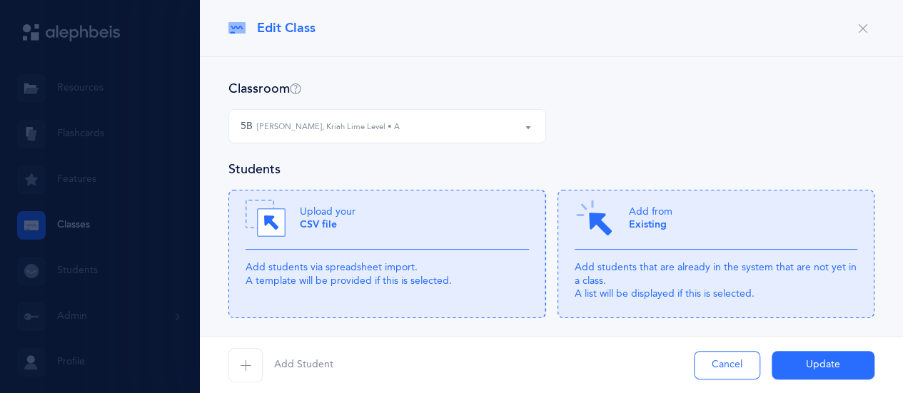
click at [794, 359] on button "Update" at bounding box center [823, 365] width 103 height 29
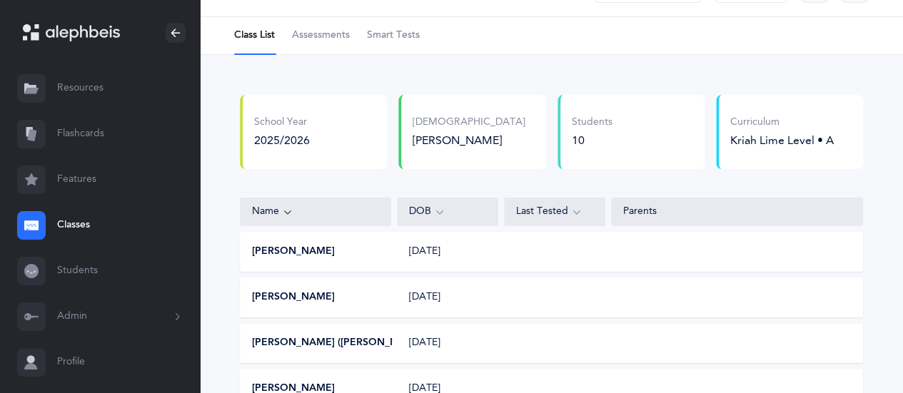
scroll to position [21, 0]
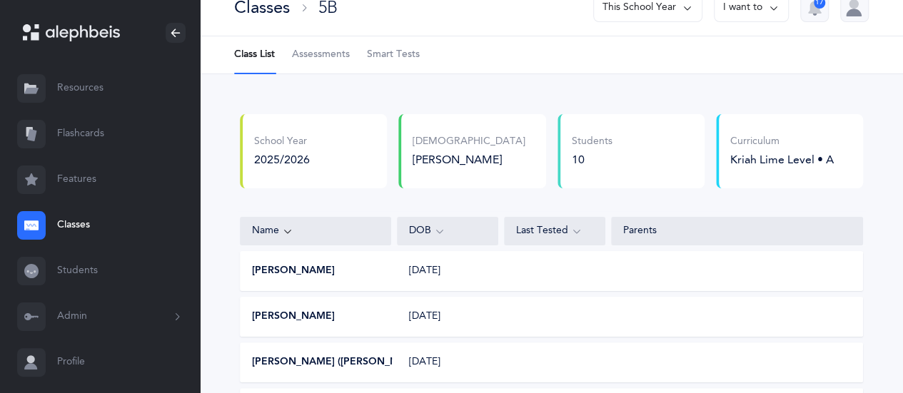
click at [775, 10] on icon at bounding box center [773, 8] width 11 height 16
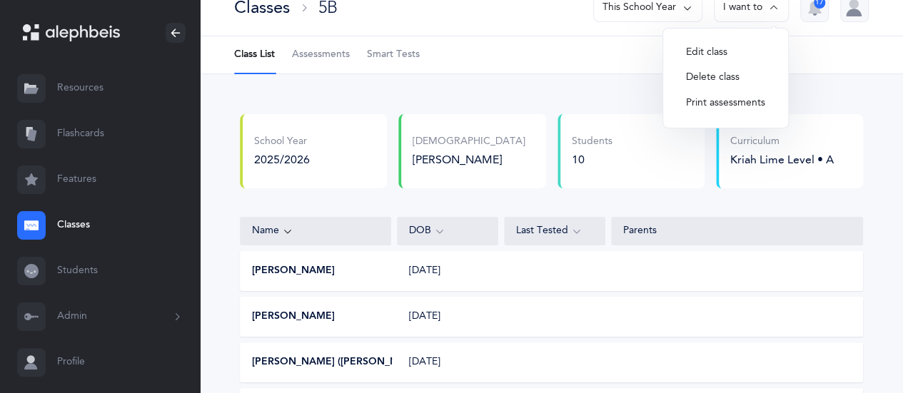
click at [725, 50] on button "Edit class" at bounding box center [726, 53] width 102 height 26
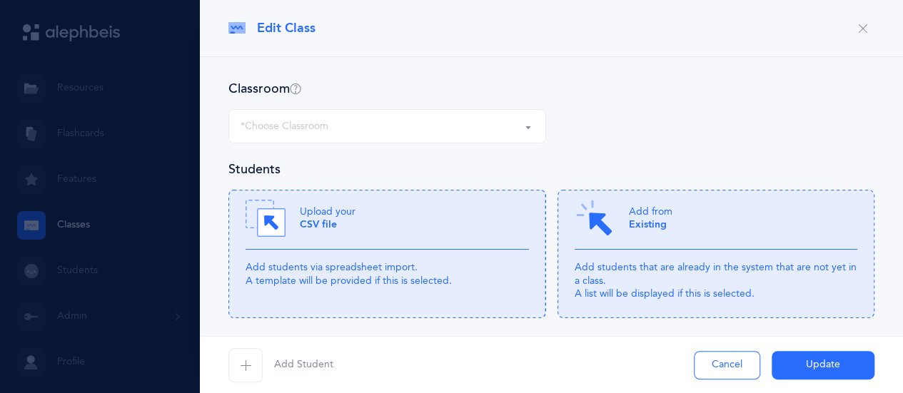
select select "1166"
click at [664, 212] on p "Add from Existing" at bounding box center [651, 219] width 44 height 26
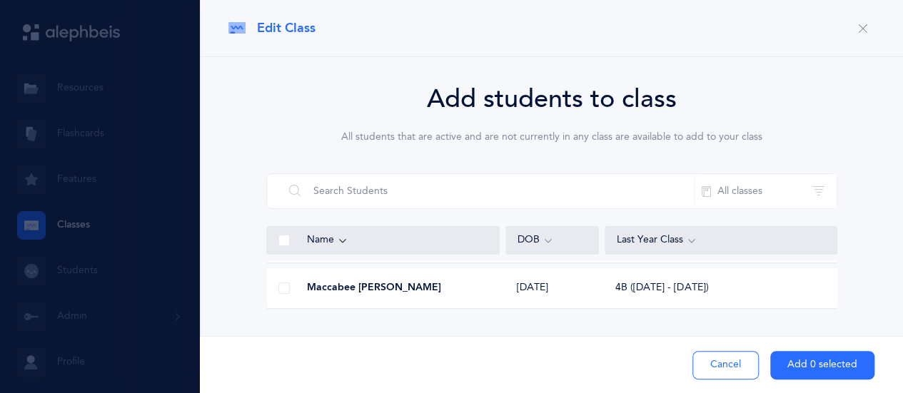
scroll to position [3741, 0]
click at [285, 288] on span at bounding box center [283, 286] width 11 height 11
click at [0, 0] on input "checkbox" at bounding box center [0, 0] width 0 height 0
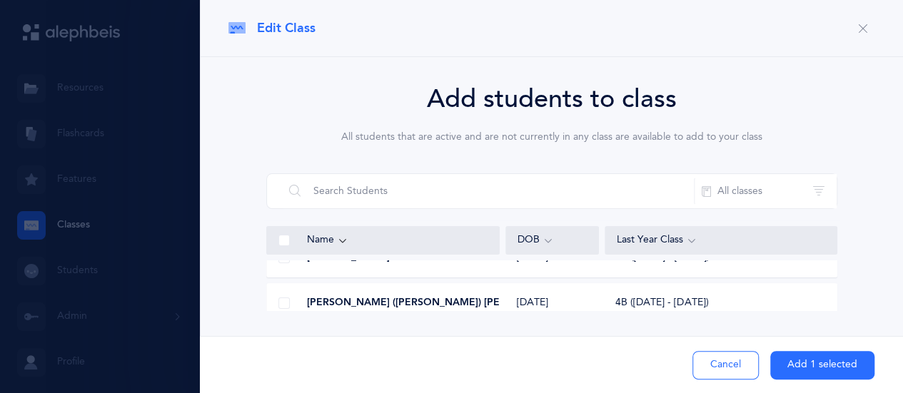
scroll to position [4484, 0]
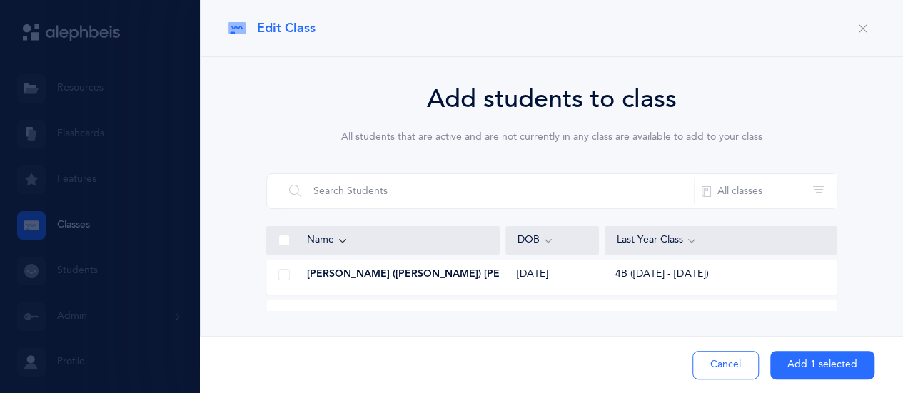
click at [281, 276] on span at bounding box center [283, 274] width 11 height 11
click at [0, 0] on input "checkbox" at bounding box center [0, 0] width 0 height 0
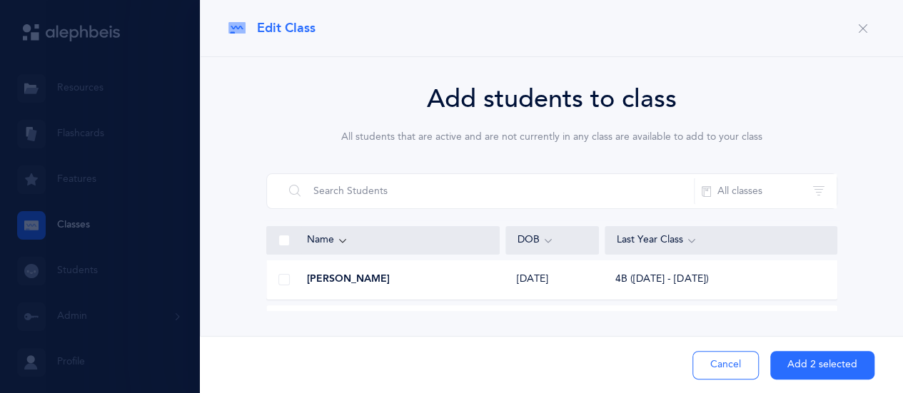
scroll to position [4798, 0]
click at [285, 279] on span at bounding box center [283, 280] width 11 height 11
click at [0, 0] on input "checkbox" at bounding box center [0, 0] width 0 height 0
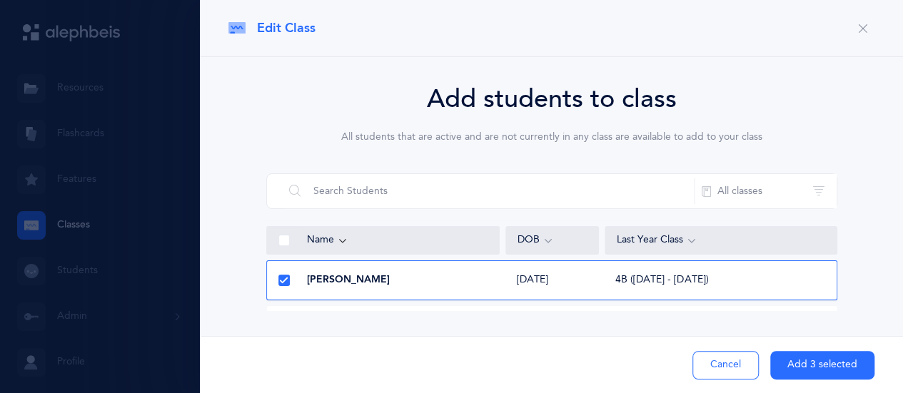
click at [825, 366] on button "Add 3 selected" at bounding box center [822, 365] width 104 height 29
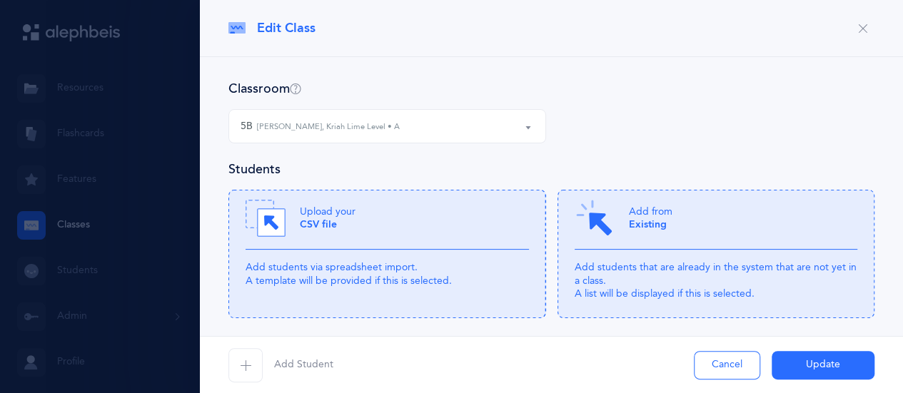
click at [825, 366] on button "Update" at bounding box center [823, 365] width 103 height 29
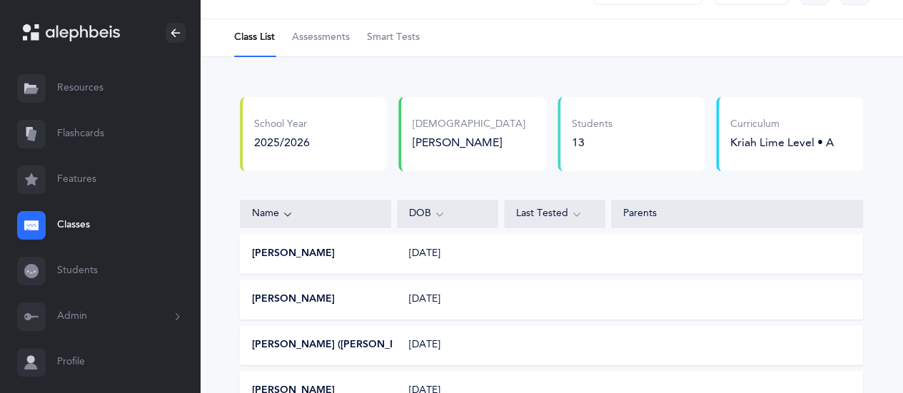
scroll to position [0, 0]
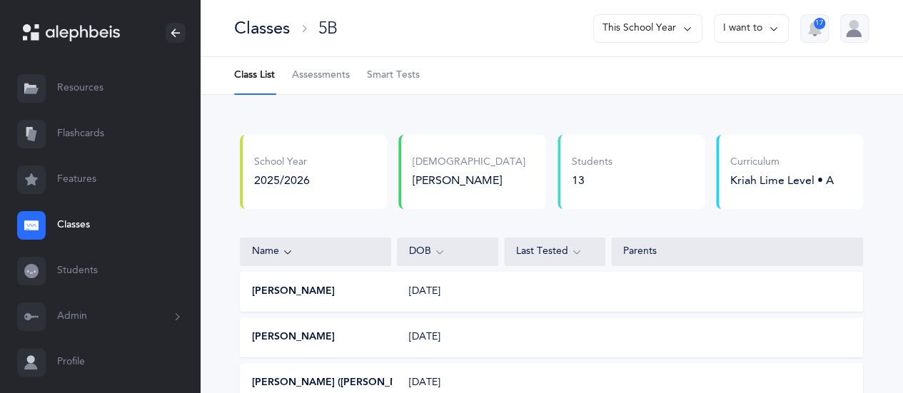
click at [773, 34] on icon at bounding box center [773, 29] width 11 height 16
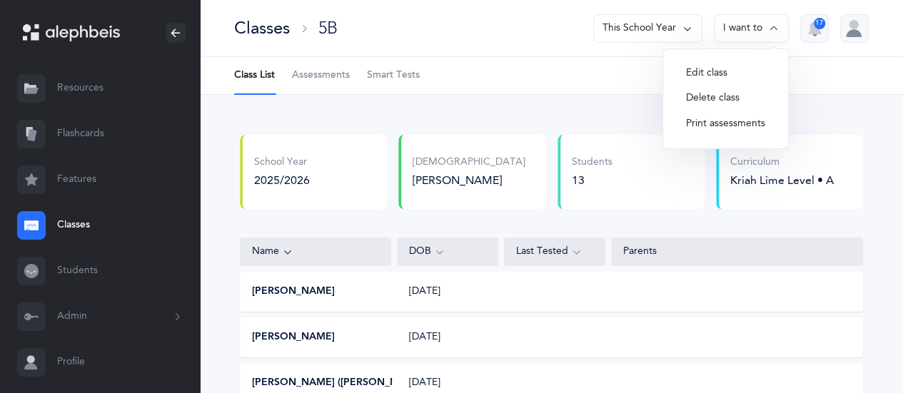
click at [718, 68] on button "Edit class" at bounding box center [726, 74] width 102 height 26
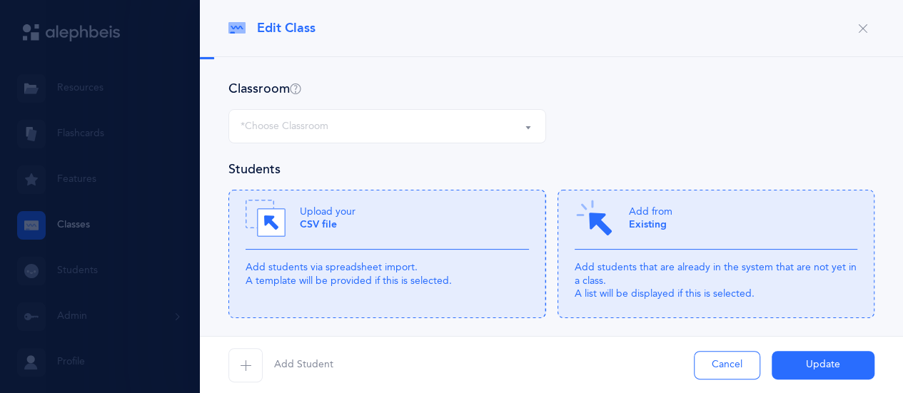
select select "1166"
click at [638, 214] on p "Add from Existing" at bounding box center [651, 219] width 44 height 26
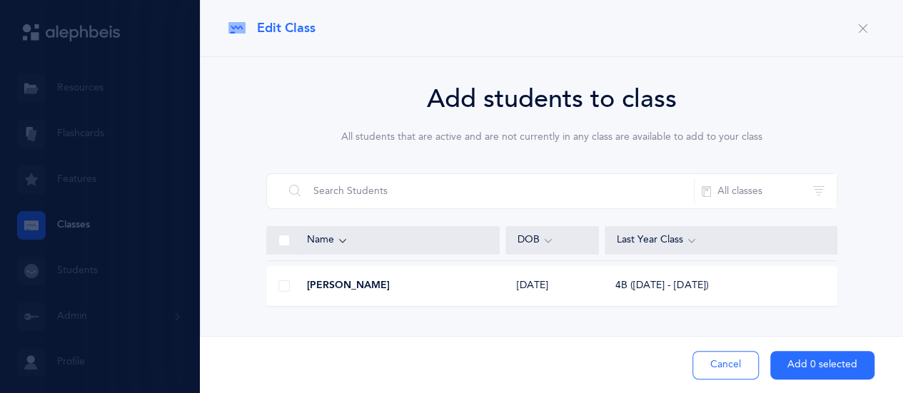
scroll to position [5112, 0]
click at [281, 285] on span at bounding box center [283, 286] width 11 height 11
click at [0, 0] on input "checkbox" at bounding box center [0, 0] width 0 height 0
click at [286, 279] on span at bounding box center [283, 280] width 11 height 11
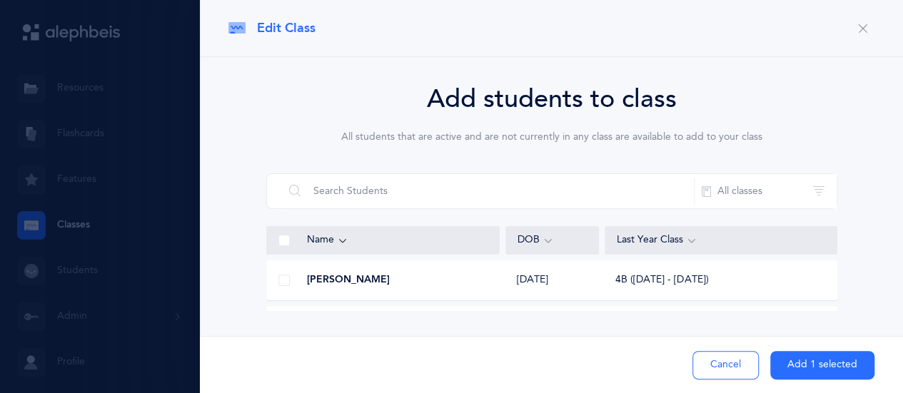
click at [0, 0] on input "checkbox" at bounding box center [0, 0] width 0 height 0
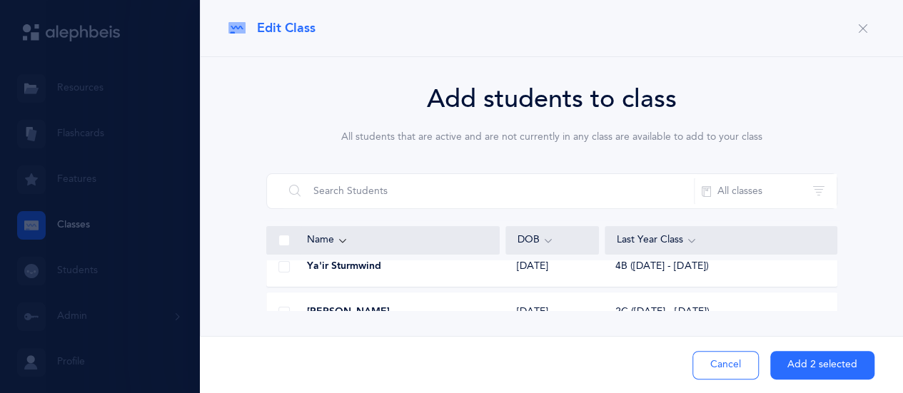
click at [283, 270] on span at bounding box center [283, 266] width 11 height 11
click at [0, 0] on input "checkbox" at bounding box center [0, 0] width 0 height 0
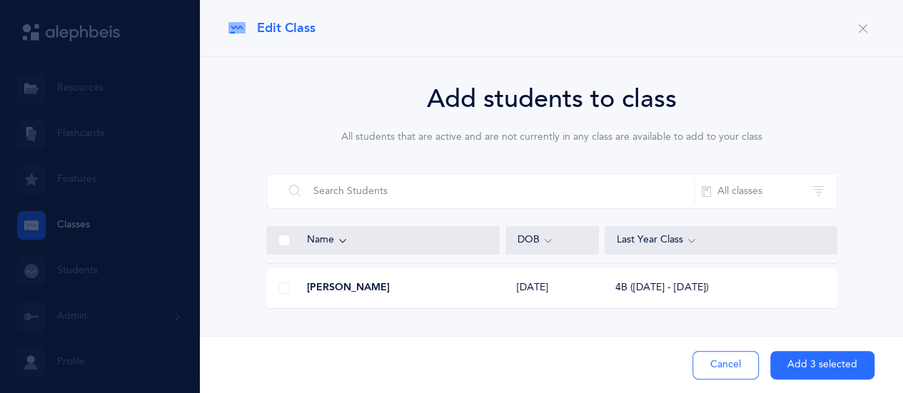
scroll to position [6022, 0]
click at [281, 293] on span at bounding box center [283, 289] width 11 height 11
click at [0, 0] on input "checkbox" at bounding box center [0, 0] width 0 height 0
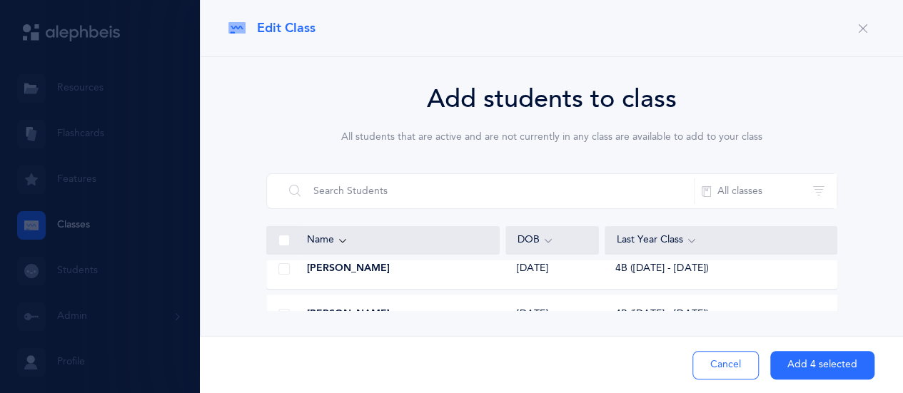
click at [281, 272] on span at bounding box center [283, 268] width 11 height 11
click at [0, 0] on input "checkbox" at bounding box center [0, 0] width 0 height 0
click at [808, 365] on button "Add 5 selected" at bounding box center [822, 365] width 104 height 29
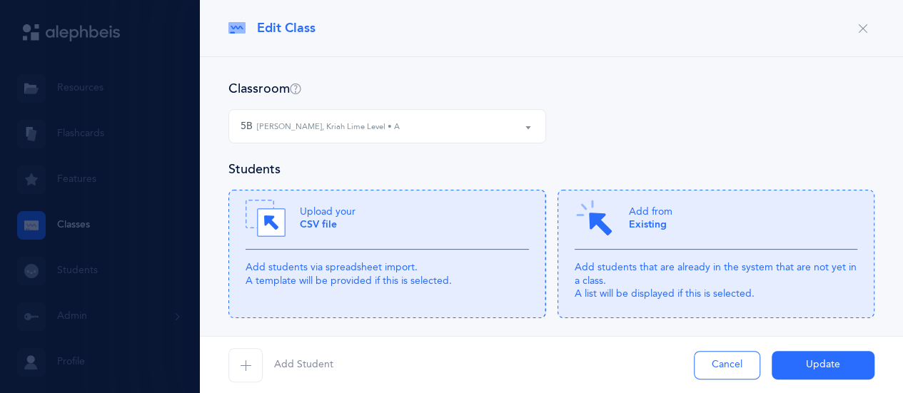
click at [808, 365] on button "Update" at bounding box center [823, 365] width 103 height 29
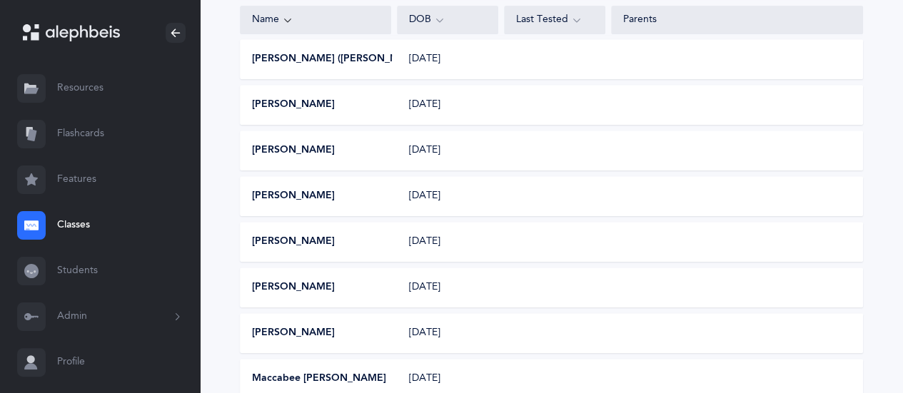
scroll to position [0, 0]
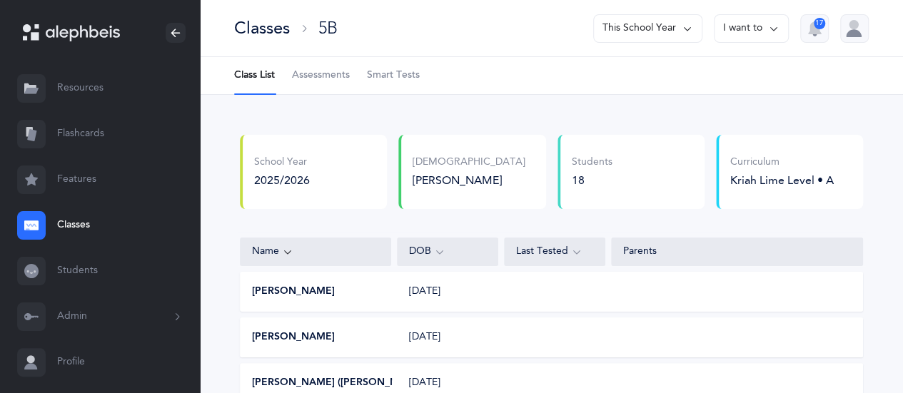
click at [774, 29] on icon at bounding box center [773, 29] width 11 height 16
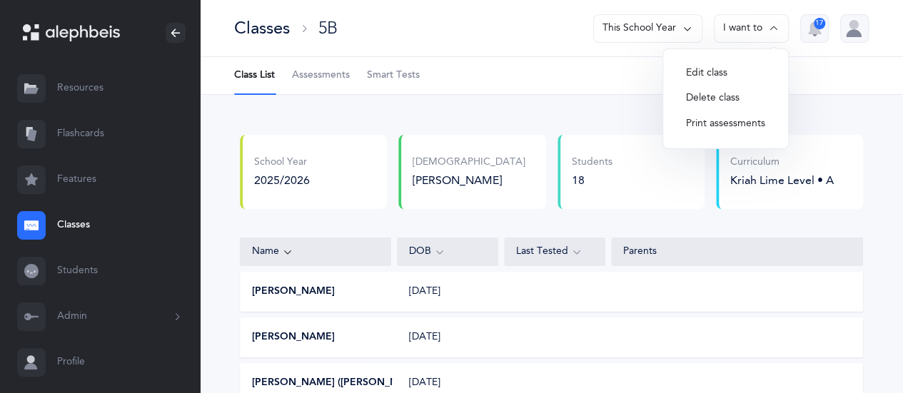
click at [689, 72] on button "Edit class" at bounding box center [726, 74] width 102 height 26
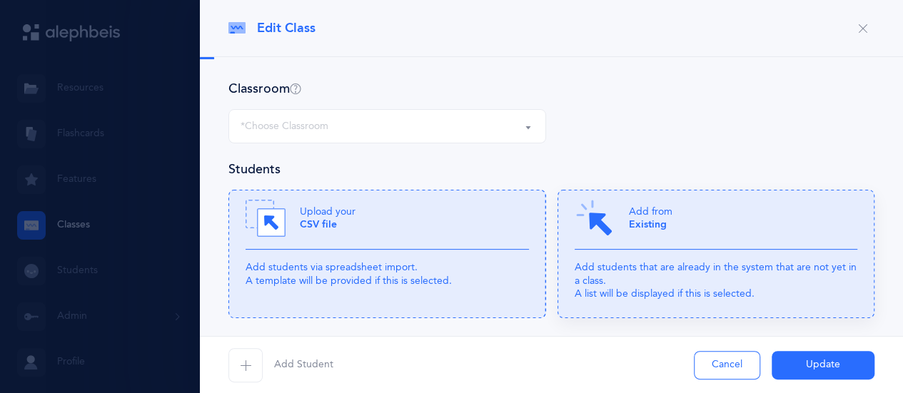
select select "1166"
click at [775, 229] on div "Add from Existing" at bounding box center [716, 223] width 283 height 51
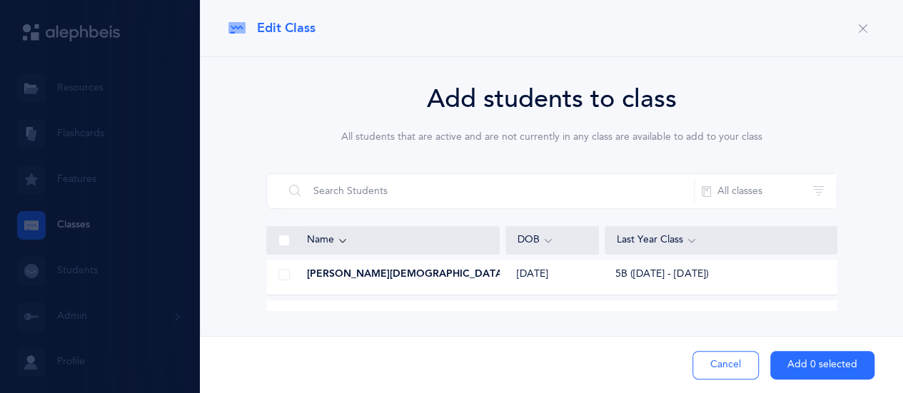
scroll to position [4878, 0]
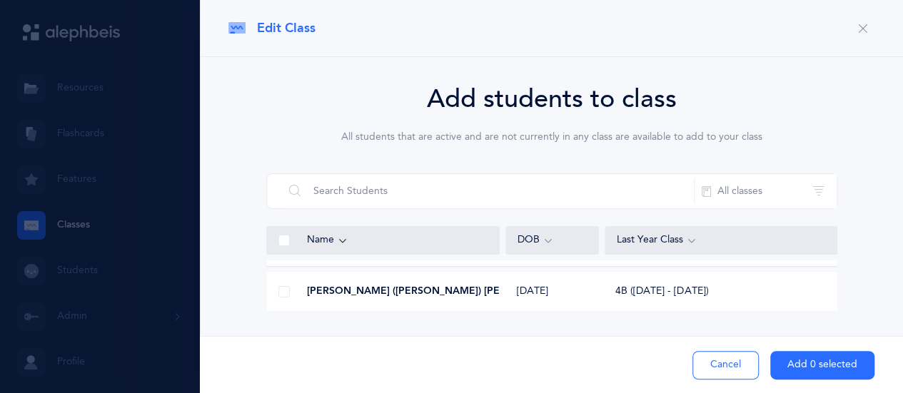
click at [287, 292] on span at bounding box center [283, 291] width 11 height 11
click at [0, 0] on input "checkbox" at bounding box center [0, 0] width 0 height 0
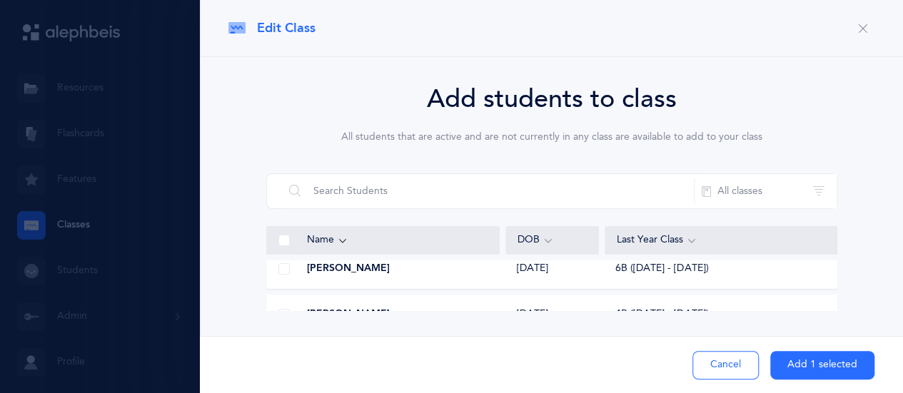
scroll to position [5935, 0]
click at [806, 365] on button "Add 1 selected" at bounding box center [822, 365] width 104 height 29
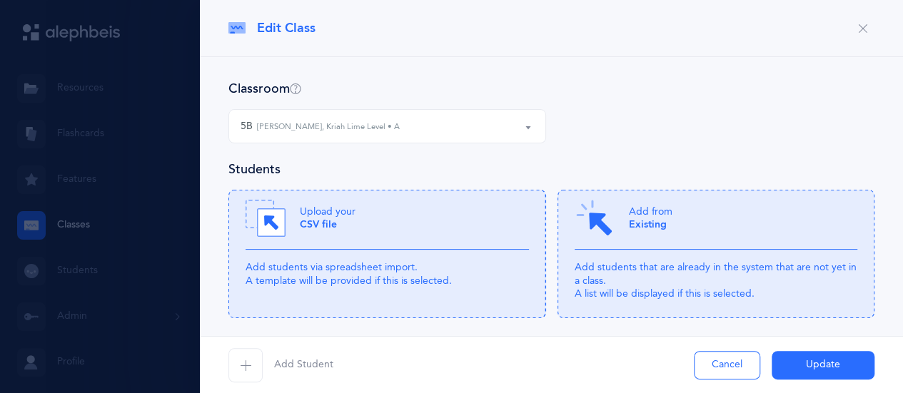
click at [825, 362] on button "Update" at bounding box center [823, 365] width 103 height 29
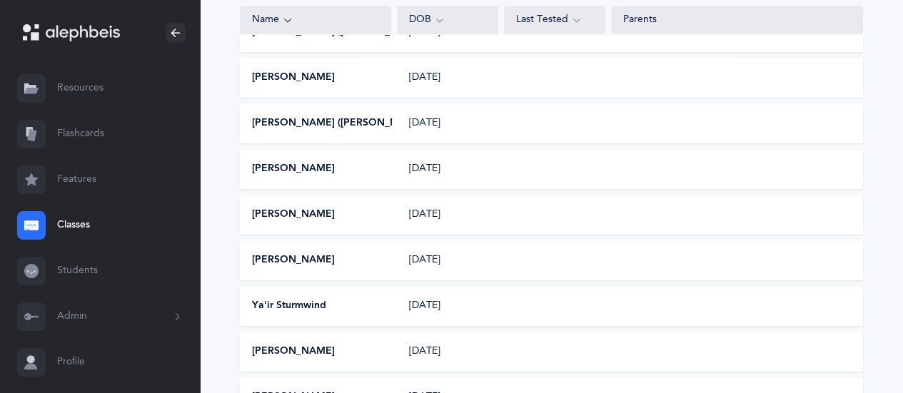
scroll to position [21, 0]
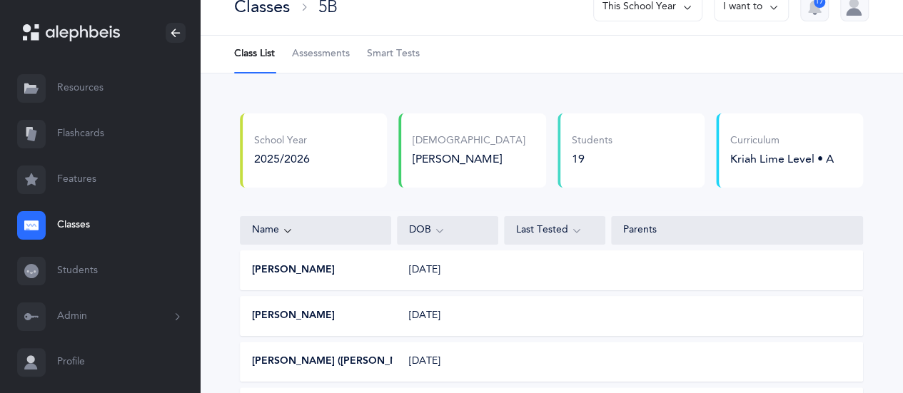
click at [774, 9] on icon at bounding box center [773, 7] width 11 height 16
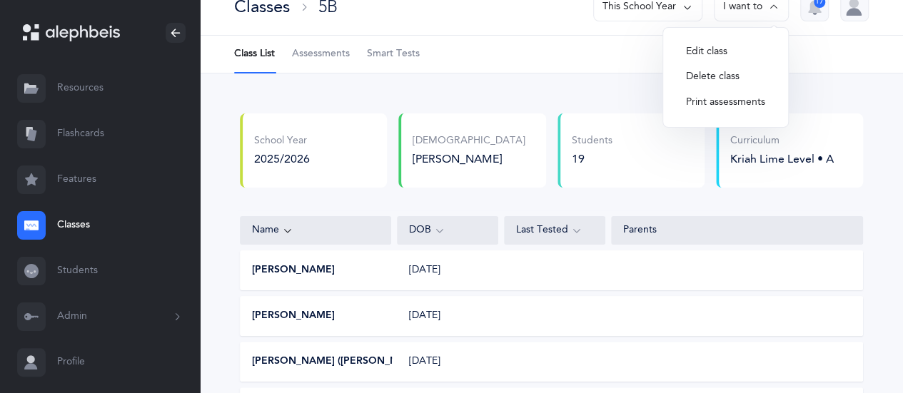
click at [714, 50] on button "Edit class" at bounding box center [726, 52] width 102 height 26
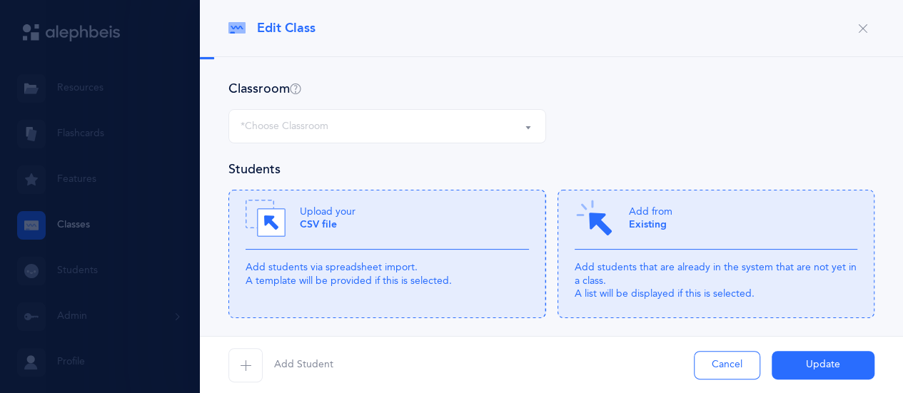
select select "1166"
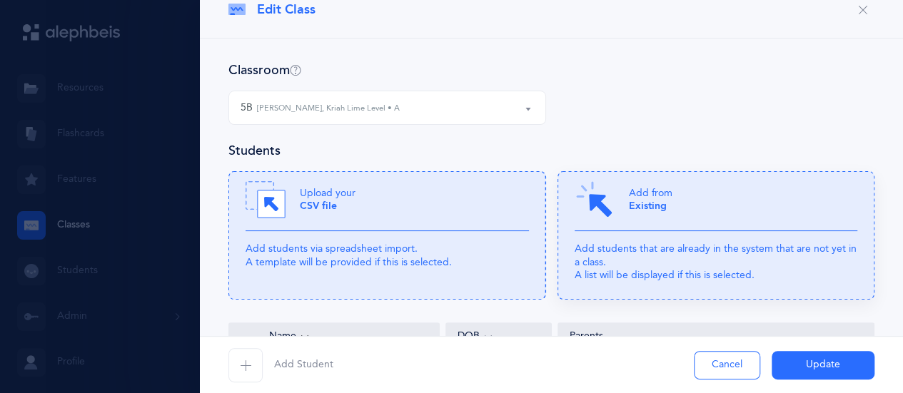
click at [648, 199] on p "Add from Existing" at bounding box center [651, 200] width 44 height 26
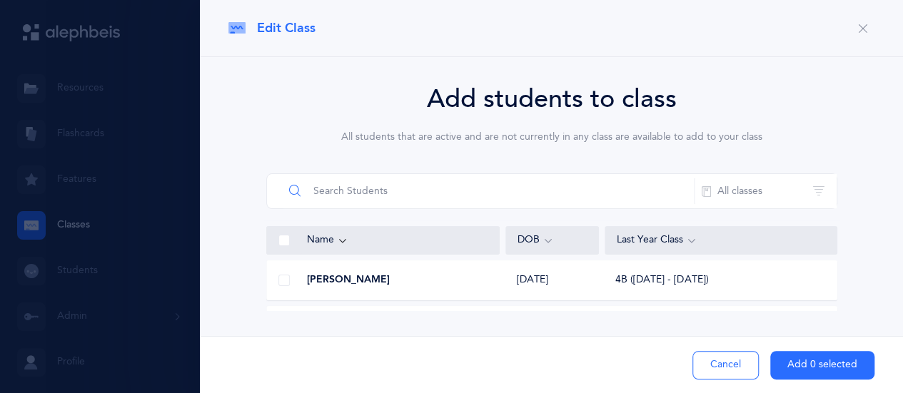
click at [531, 195] on input "text" at bounding box center [488, 191] width 411 height 34
type input "[PERSON_NAME]"
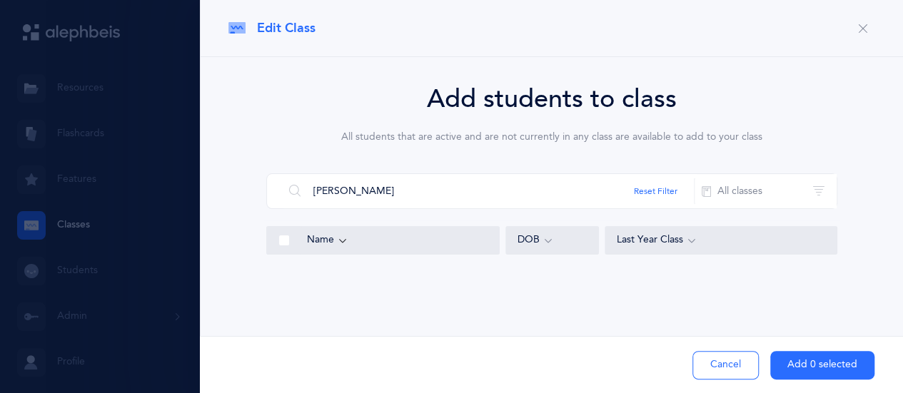
click at [861, 30] on icon "button" at bounding box center [862, 28] width 11 height 11
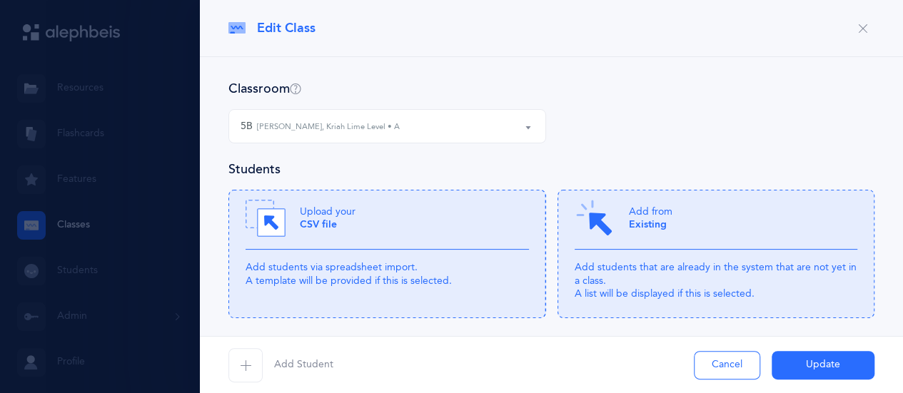
click at [104, 219] on div at bounding box center [451, 196] width 903 height 393
click at [259, 92] on h4 "Classroom" at bounding box center [264, 89] width 73 height 18
click at [278, 361] on span "Add Student" at bounding box center [303, 365] width 59 height 14
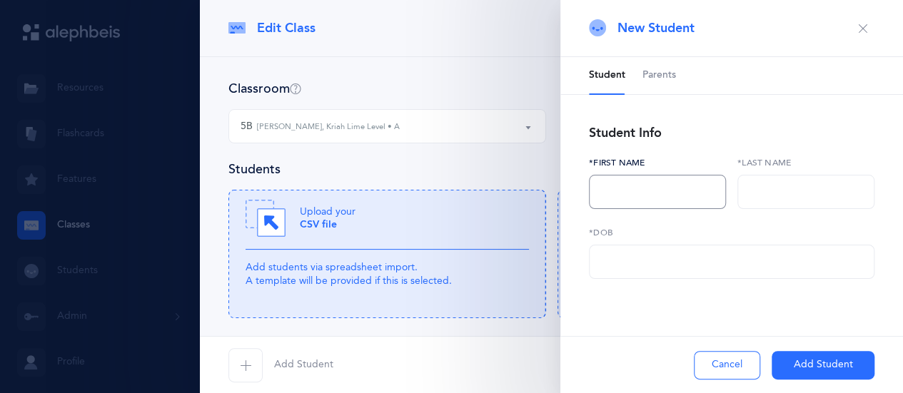
click at [614, 192] on input "text" at bounding box center [657, 192] width 137 height 34
type input "ari"
click at [764, 184] on input "text" at bounding box center [806, 192] width 137 height 34
type input "zalmanov"
click at [625, 241] on div "*DOB" at bounding box center [732, 252] width 286 height 53
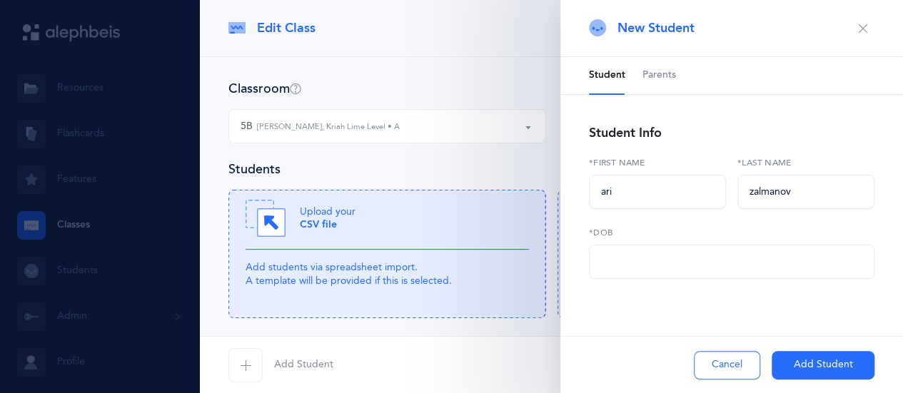
click at [625, 226] on label "*DOB" at bounding box center [732, 232] width 286 height 13
click at [618, 195] on input "ari" at bounding box center [657, 192] width 137 height 34
type input "a"
type input "[PERSON_NAME]"
click at [758, 192] on input "zalmanov" at bounding box center [806, 192] width 137 height 34
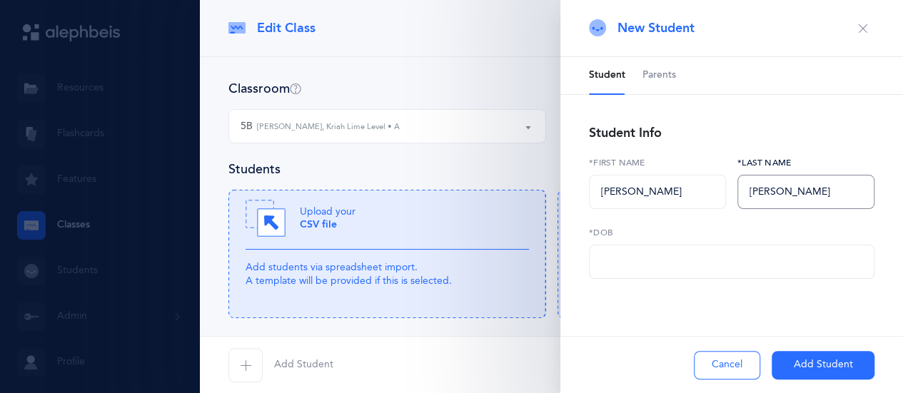
type input "[PERSON_NAME]"
click at [685, 233] on label "*DOB" at bounding box center [732, 232] width 286 height 13
click at [615, 227] on label "*DOB" at bounding box center [732, 232] width 286 height 13
click at [615, 258] on input "text" at bounding box center [732, 262] width 286 height 34
type input "[DATE]"
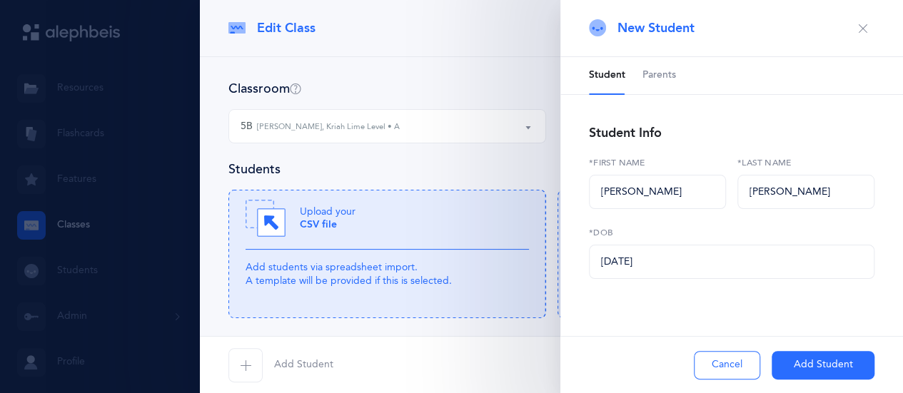
click at [785, 366] on button "Add Student" at bounding box center [823, 365] width 103 height 29
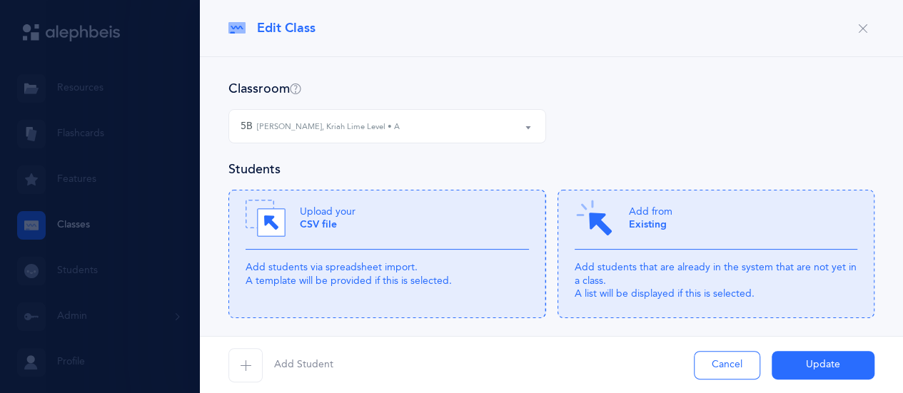
click at [290, 365] on span "Add Student" at bounding box center [303, 365] width 59 height 14
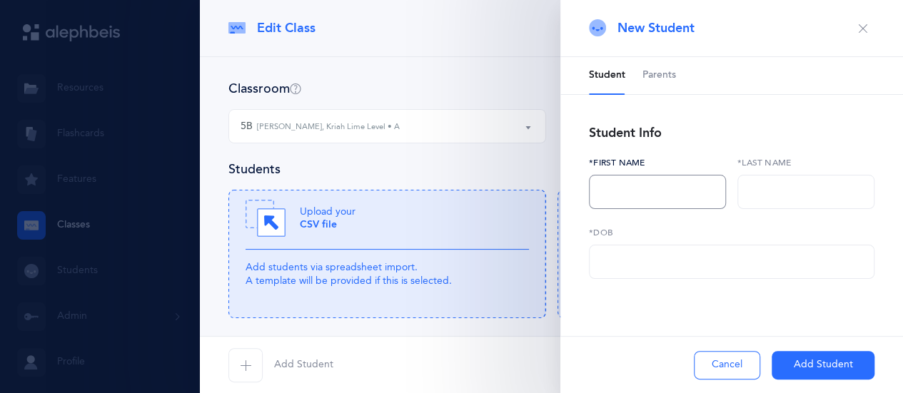
click at [613, 188] on input "text" at bounding box center [657, 192] width 137 height 34
type input "k"
type input "Koby"
click at [805, 193] on input "text" at bounding box center [806, 192] width 137 height 34
type input "[PERSON_NAME]"
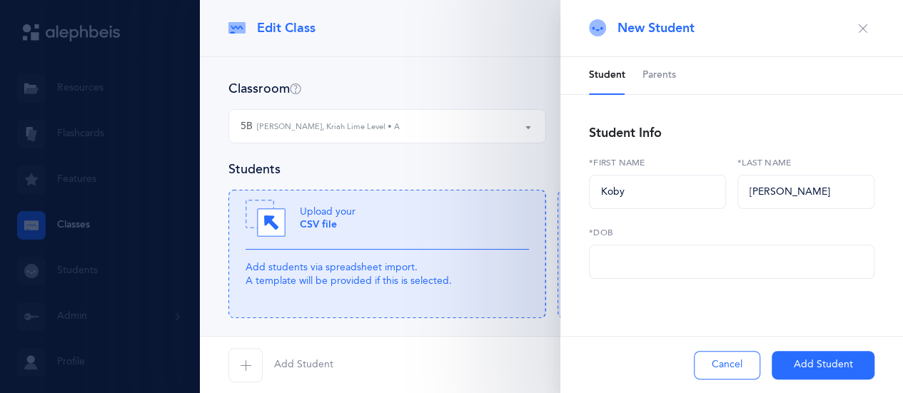
click at [623, 229] on label "*DOB" at bounding box center [732, 232] width 286 height 13
click at [618, 261] on input "text" at bounding box center [732, 262] width 286 height 34
type input "[DATE]"
click at [807, 366] on button "Add Student" at bounding box center [823, 365] width 103 height 29
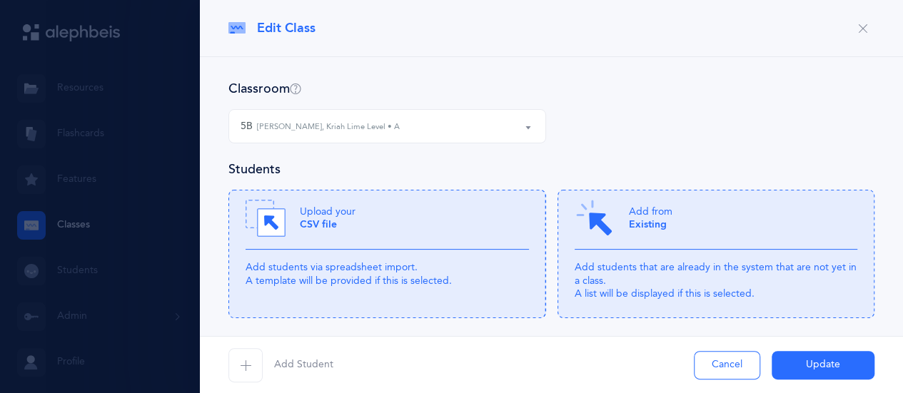
click at [857, 25] on icon "button" at bounding box center [862, 28] width 11 height 11
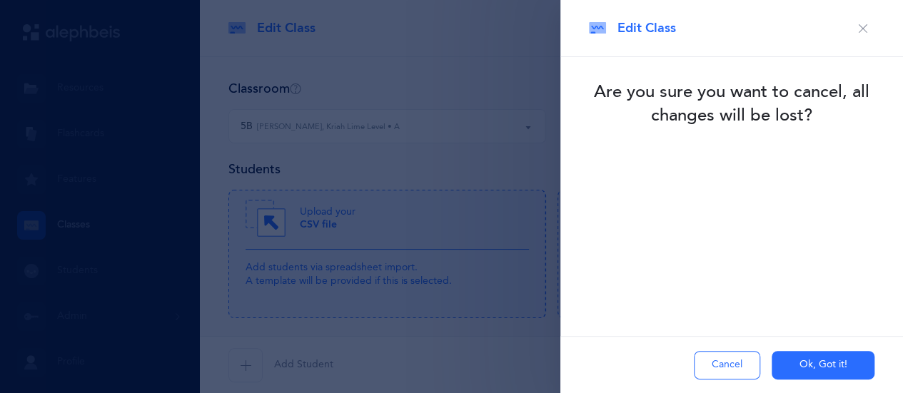
click at [864, 27] on icon "button" at bounding box center [862, 28] width 11 height 11
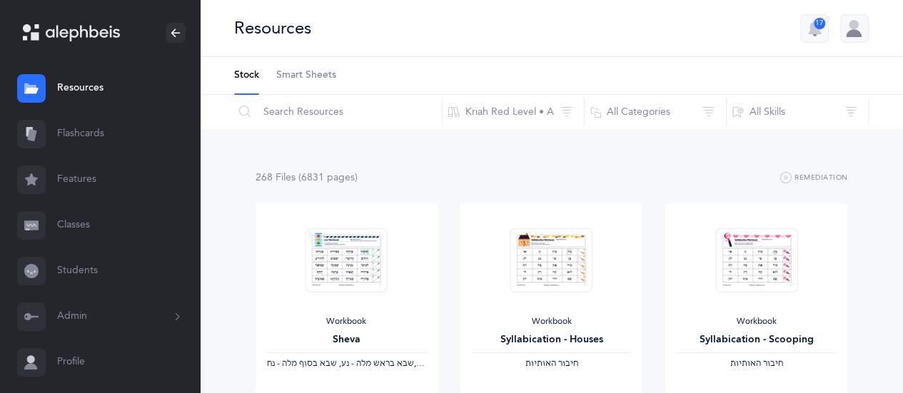
click at [76, 223] on link "Classes" at bounding box center [100, 226] width 200 height 46
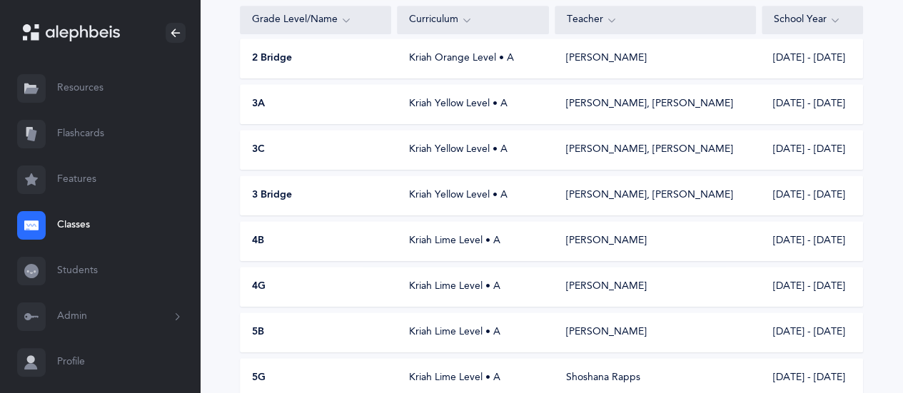
scroll to position [447, 0]
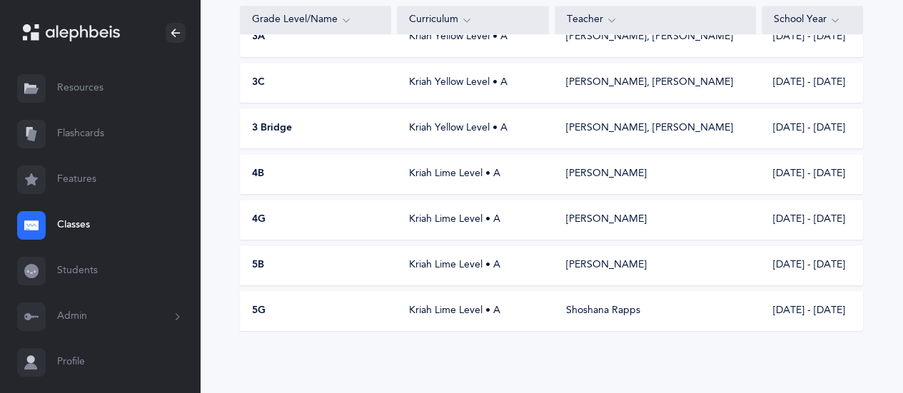
click at [248, 258] on div "5B" at bounding box center [316, 265] width 151 height 14
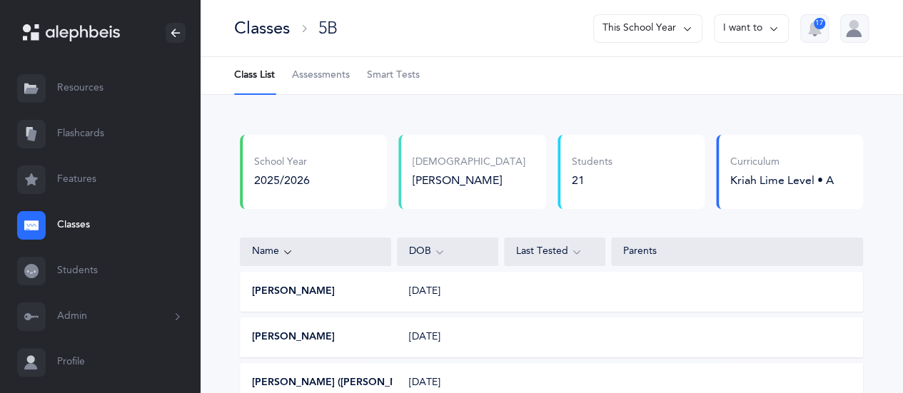
click at [79, 224] on link "Classes" at bounding box center [100, 226] width 200 height 46
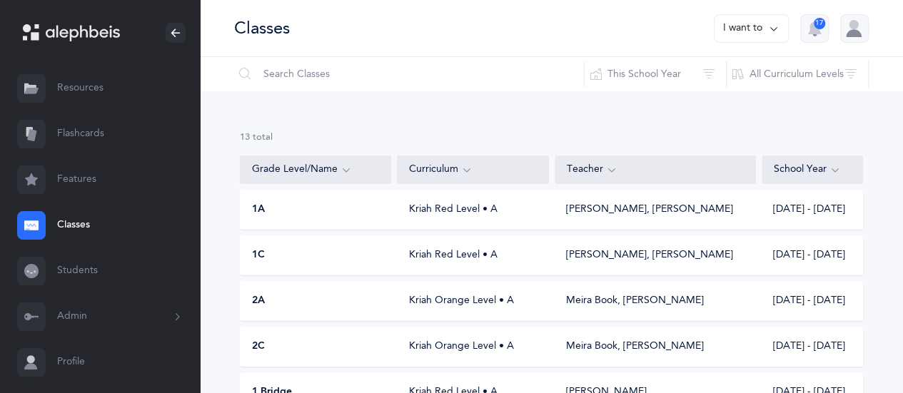
scroll to position [447, 0]
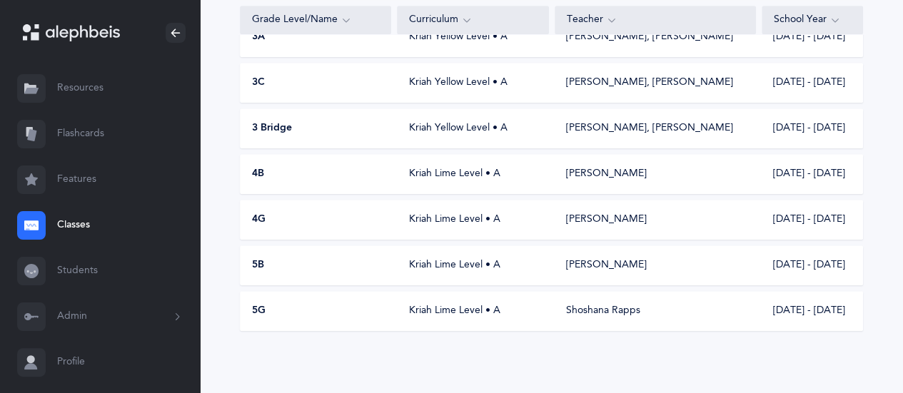
click at [272, 306] on div "5G" at bounding box center [316, 311] width 151 height 14
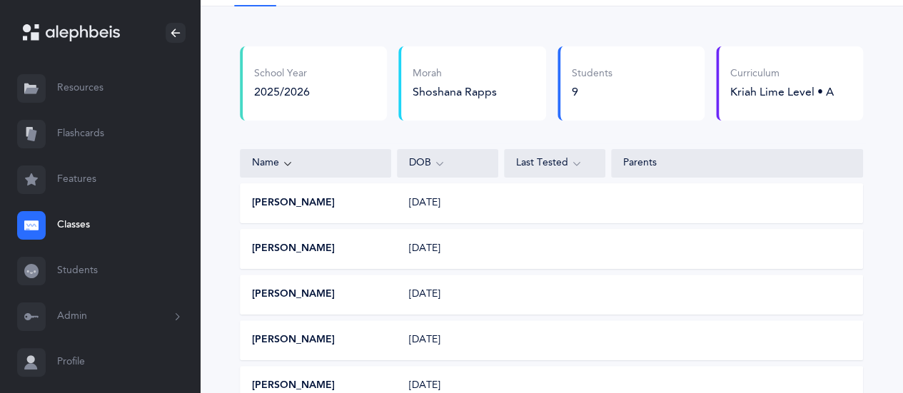
scroll to position [87, 0]
click at [826, 176] on div "Parents" at bounding box center [737, 165] width 252 height 29
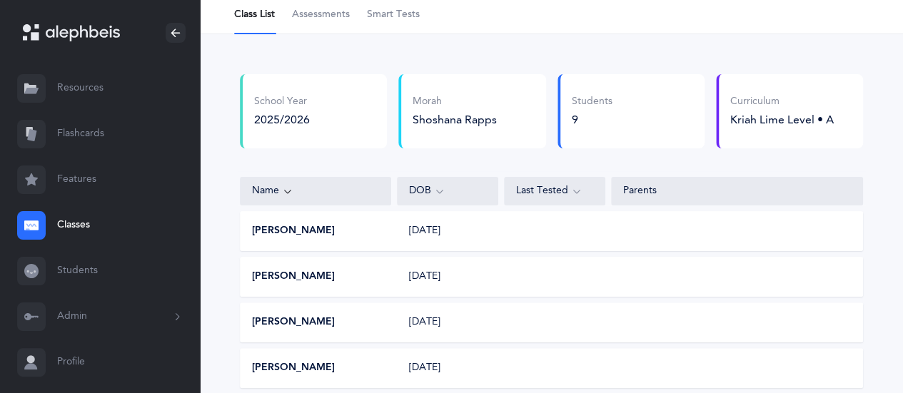
scroll to position [0, 0]
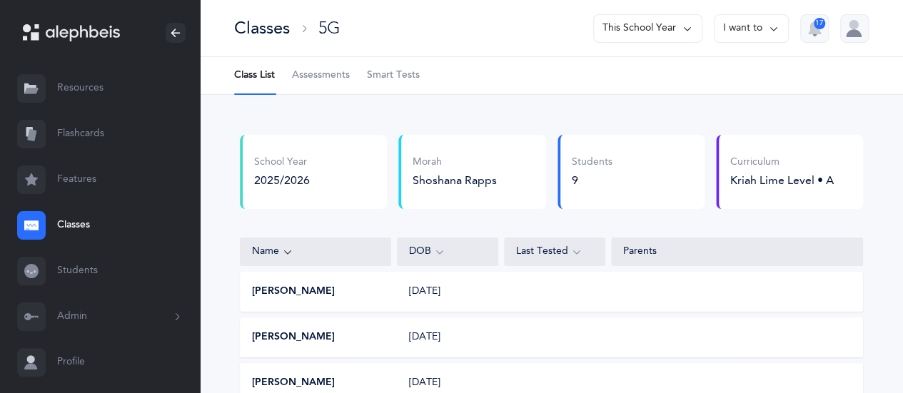
click at [767, 26] on button "I want to" at bounding box center [751, 28] width 75 height 29
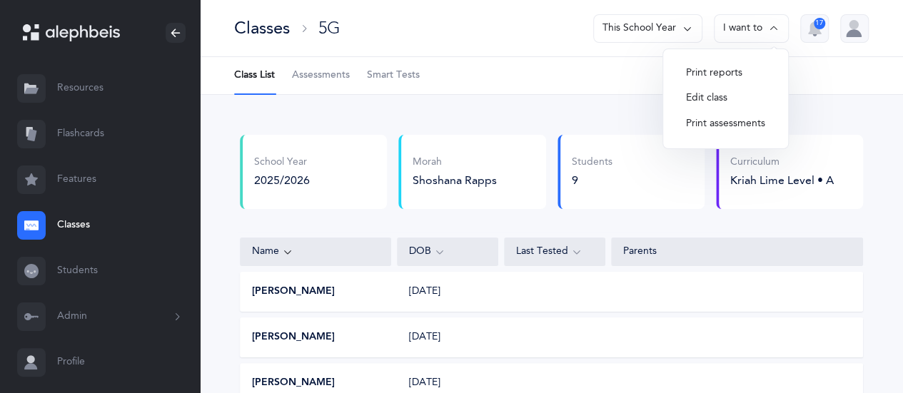
scroll to position [37, 0]
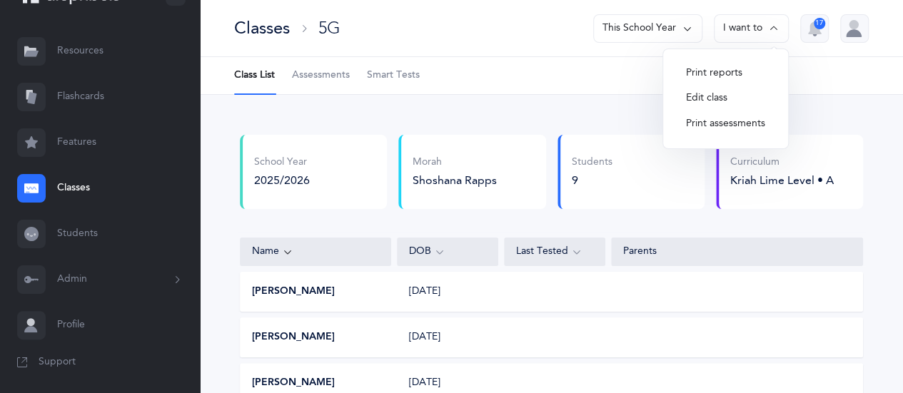
click at [89, 275] on button "Admin" at bounding box center [100, 280] width 200 height 46
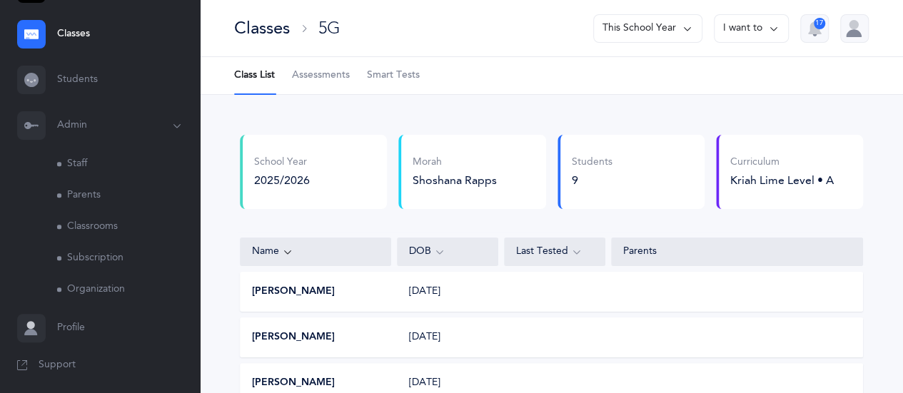
scroll to position [194, 0]
click at [89, 275] on link "Organization" at bounding box center [128, 286] width 143 height 31
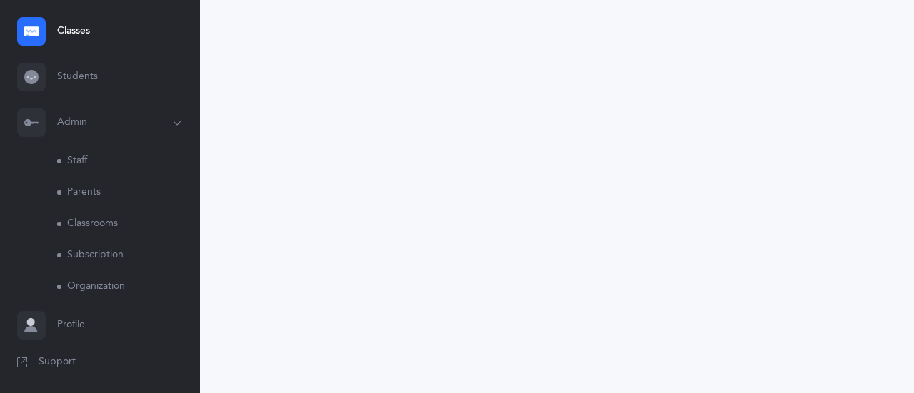
click at [96, 219] on link "Classrooms" at bounding box center [128, 223] width 143 height 31
select select
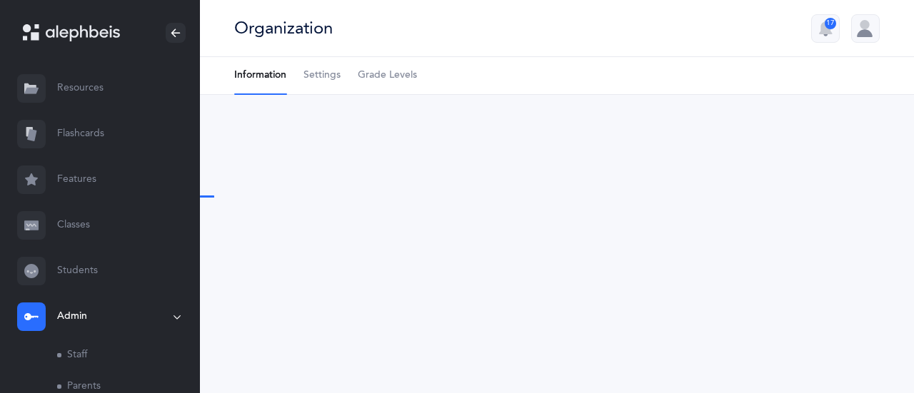
type input "Manhattan Day School"
type input "nbrody@manhattanday.org"
type input "+1 845-304-7885"
type input "310 W 75"
type input "New York"
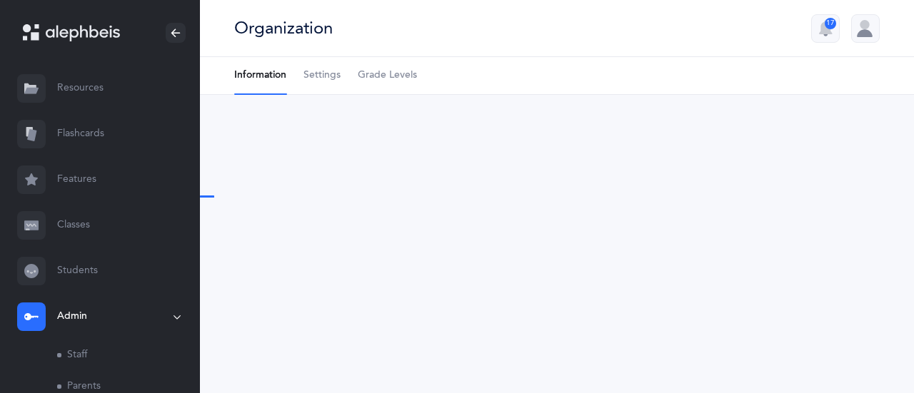
type input "10023"
select select "US"
select select "New York"
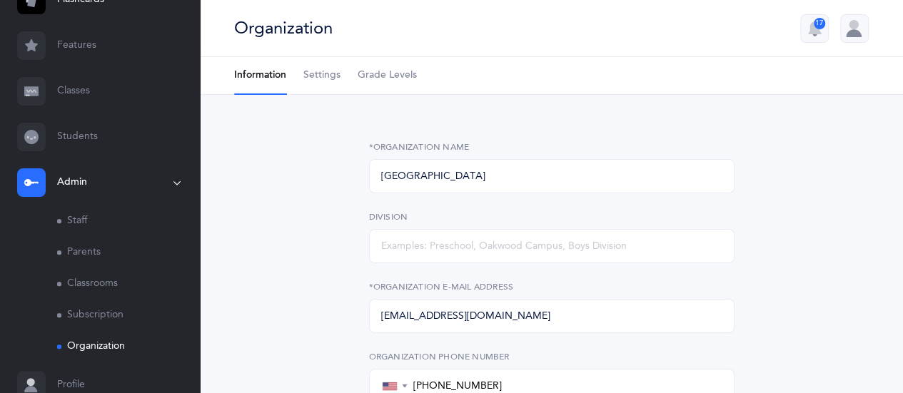
scroll to position [156, 0]
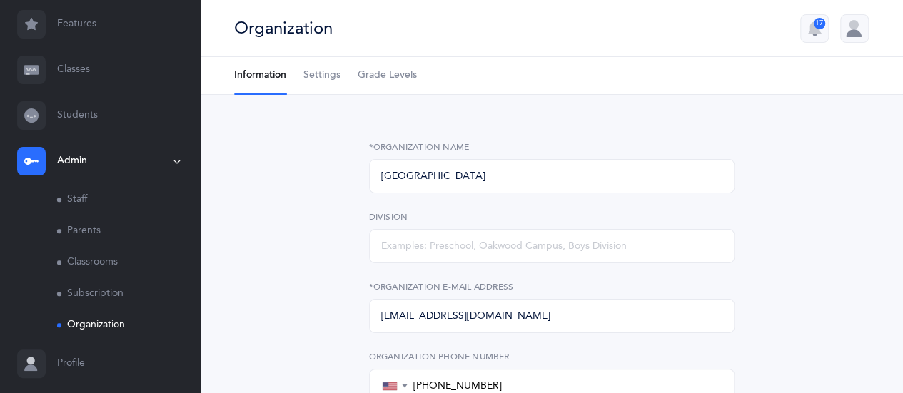
click at [104, 256] on link "Classrooms" at bounding box center [128, 262] width 143 height 31
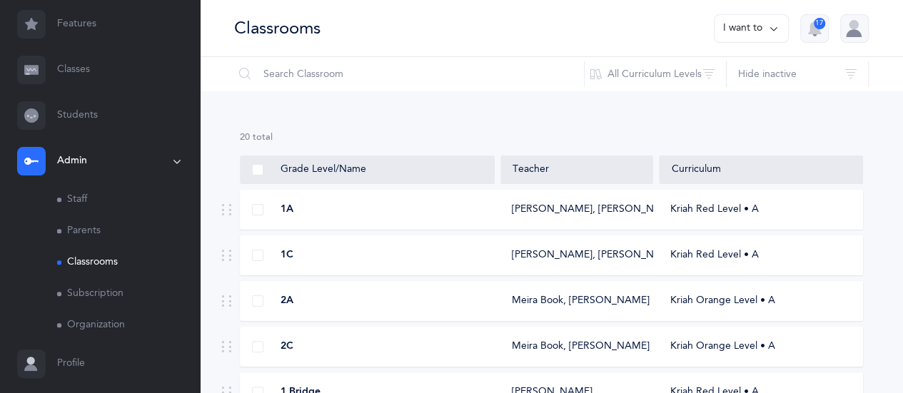
click at [778, 24] on icon at bounding box center [773, 29] width 11 height 16
click at [685, 77] on button "Add new classroom" at bounding box center [720, 74] width 111 height 26
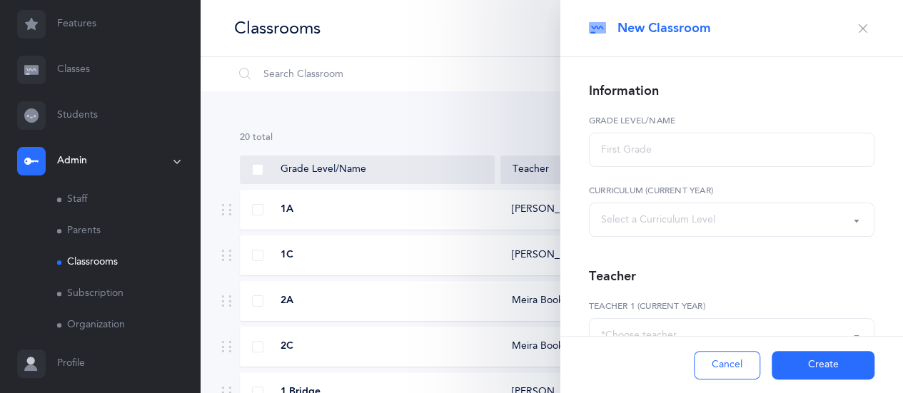
select select
click at [632, 306] on label "Teacher 1 (Current Year)" at bounding box center [732, 306] width 286 height 13
click at [857, 25] on icon "button" at bounding box center [862, 28] width 11 height 11
